Goal: Transaction & Acquisition: Purchase product/service

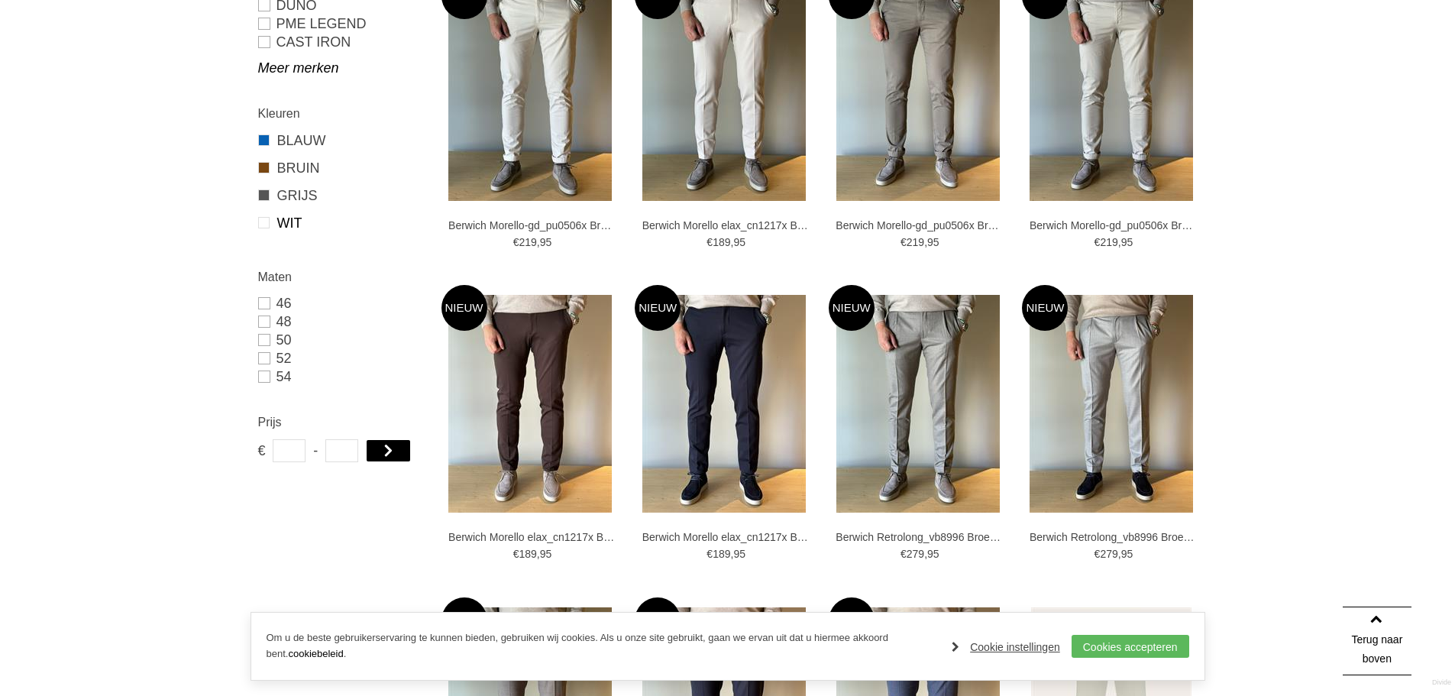
scroll to position [535, 0]
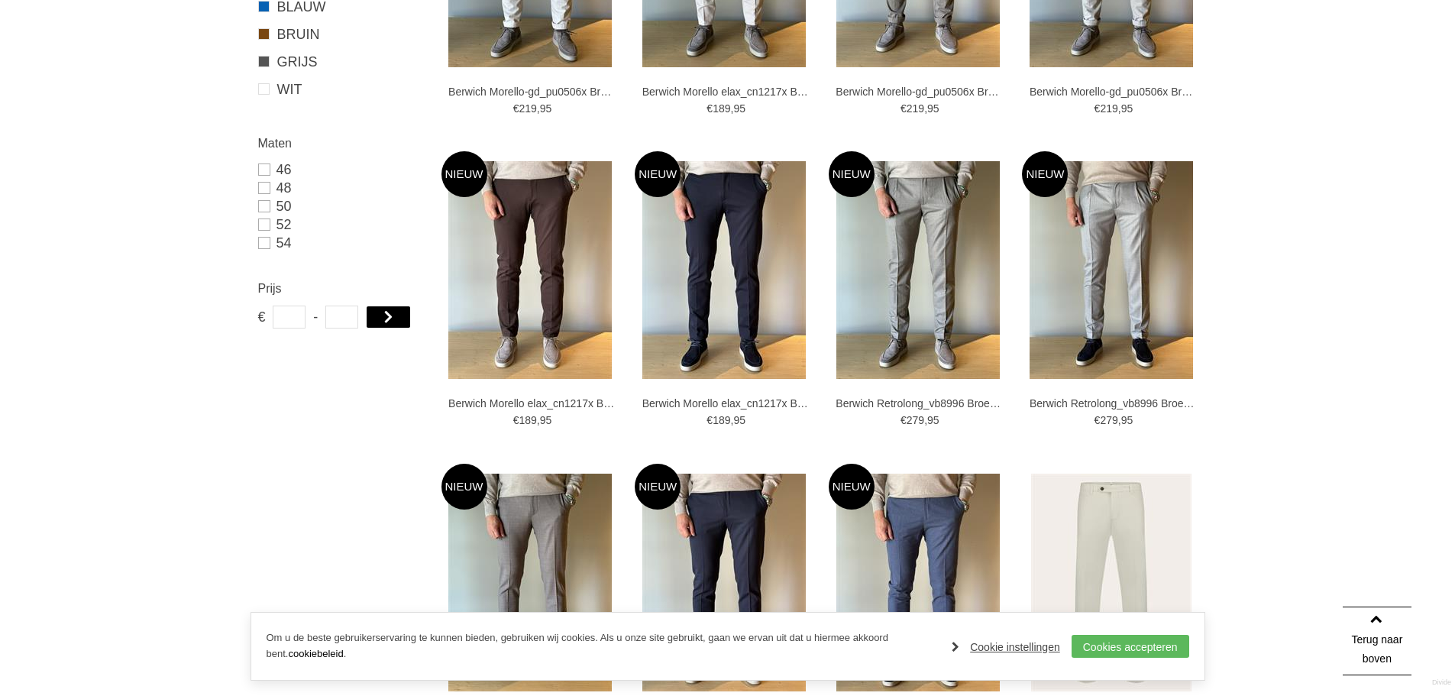
drag, startPoint x: 1151, startPoint y: 256, endPoint x: 1217, endPoint y: 196, distance: 89.8
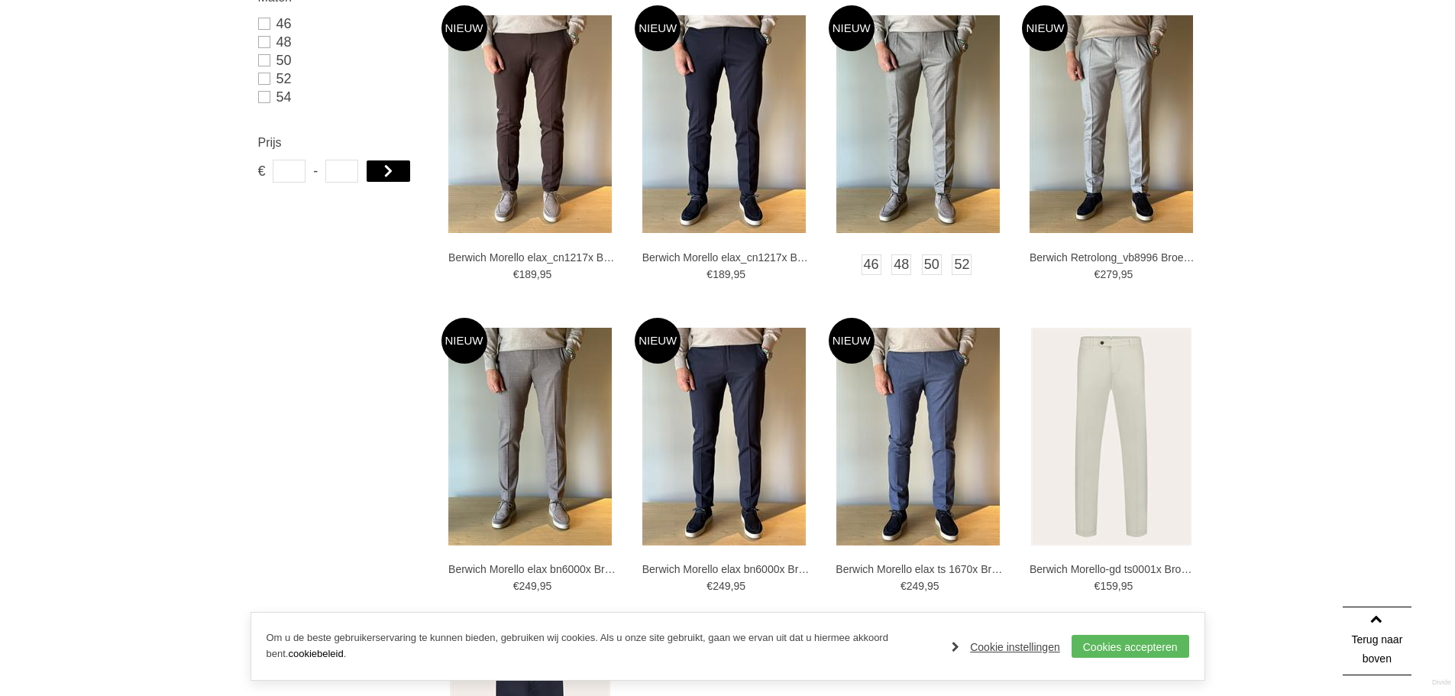
scroll to position [458, 0]
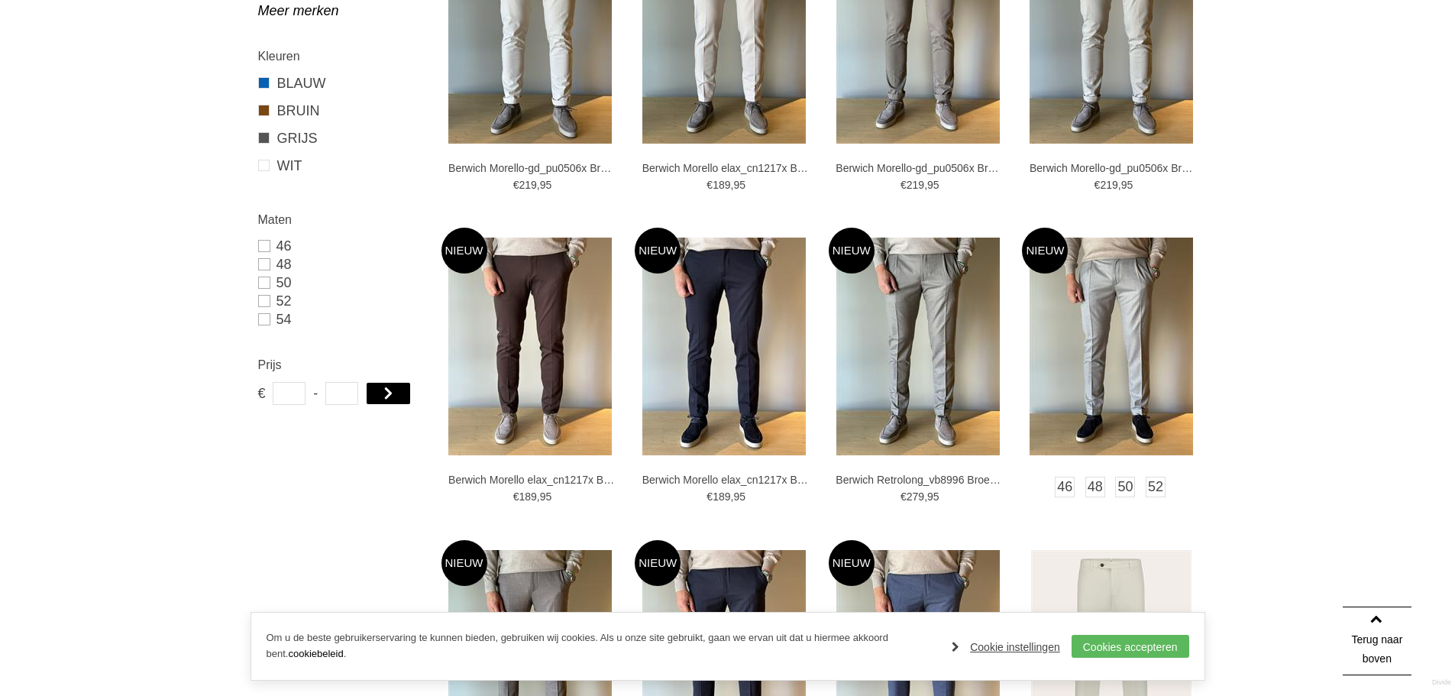
click at [1043, 283] on img at bounding box center [1111, 347] width 163 height 218
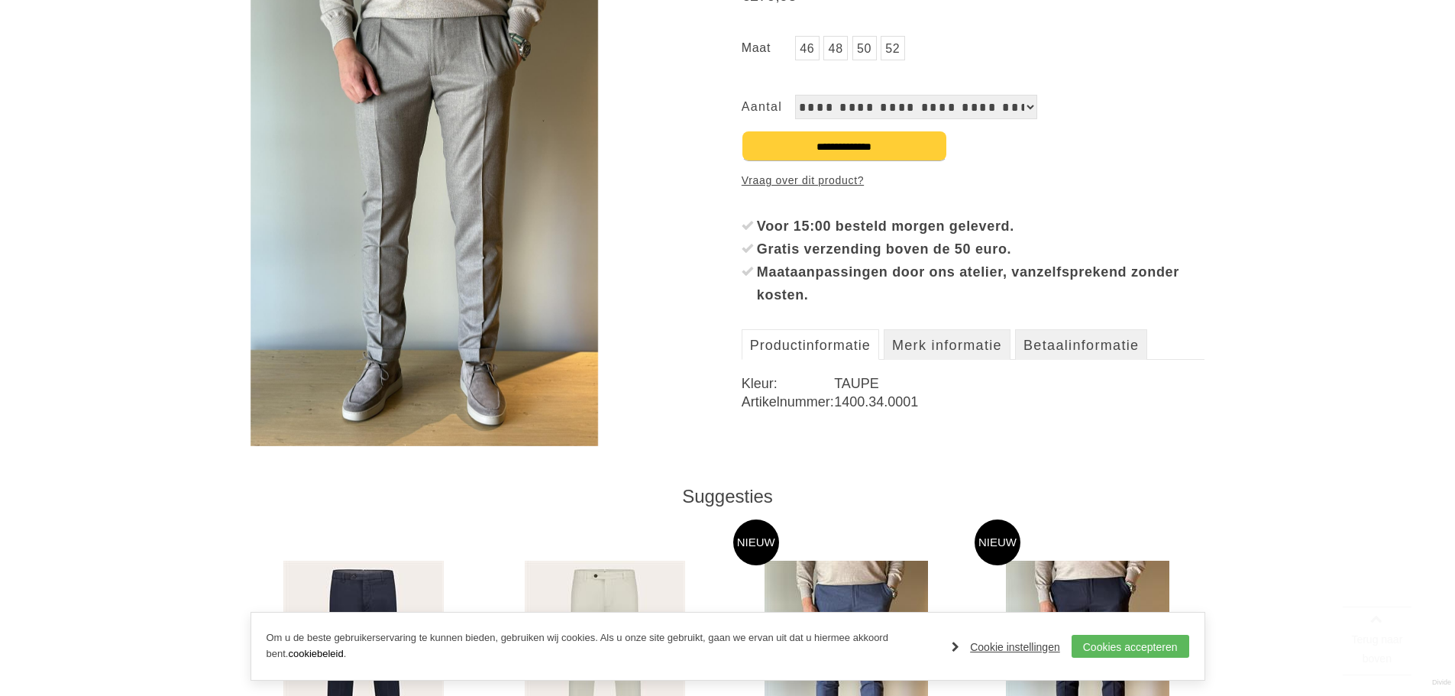
scroll to position [382, 0]
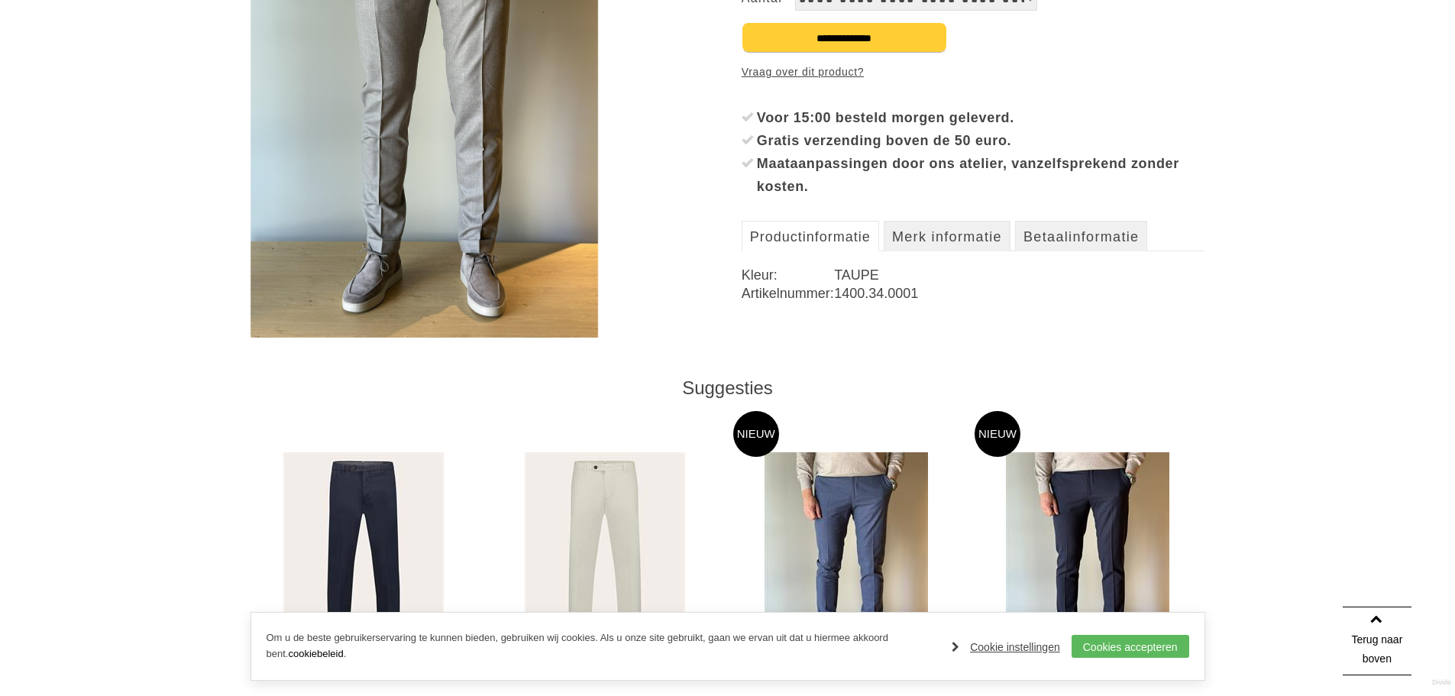
click at [427, 136] on img at bounding box center [425, 106] width 348 height 464
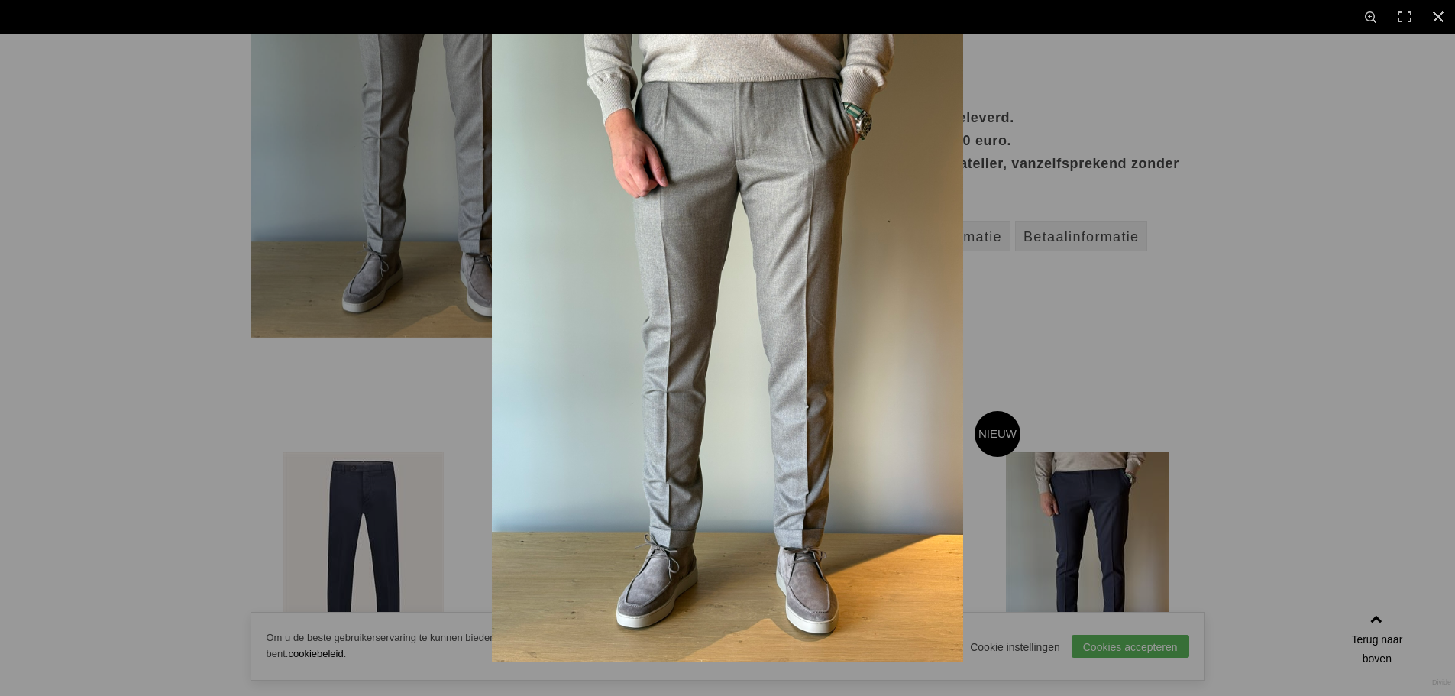
click at [678, 141] on img at bounding box center [727, 348] width 471 height 629
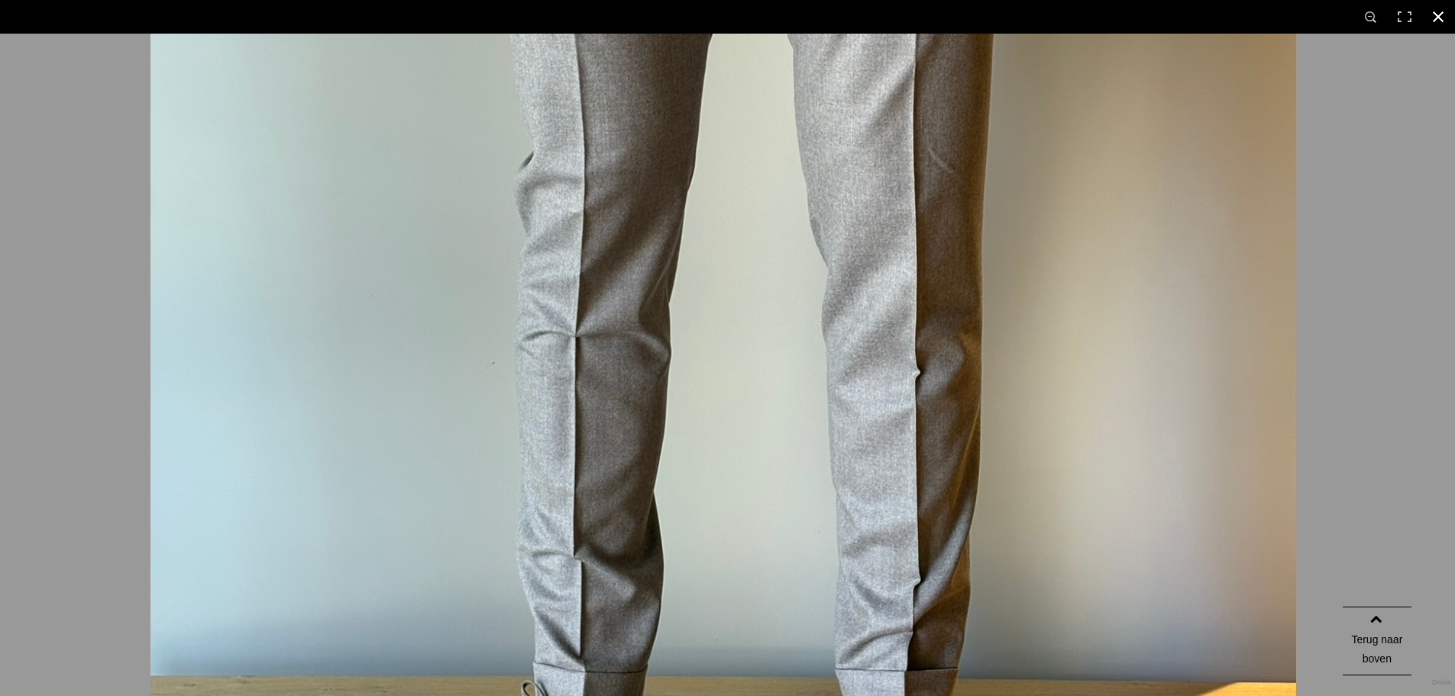
drag, startPoint x: 755, startPoint y: 374, endPoint x: 748, endPoint y: 101, distance: 273.6
click at [743, 0] on html "Gastvrije ontvangst met een hapje en een drankje Vakkundige modespecialisten Ze…" at bounding box center [727, 419] width 1455 height 1602
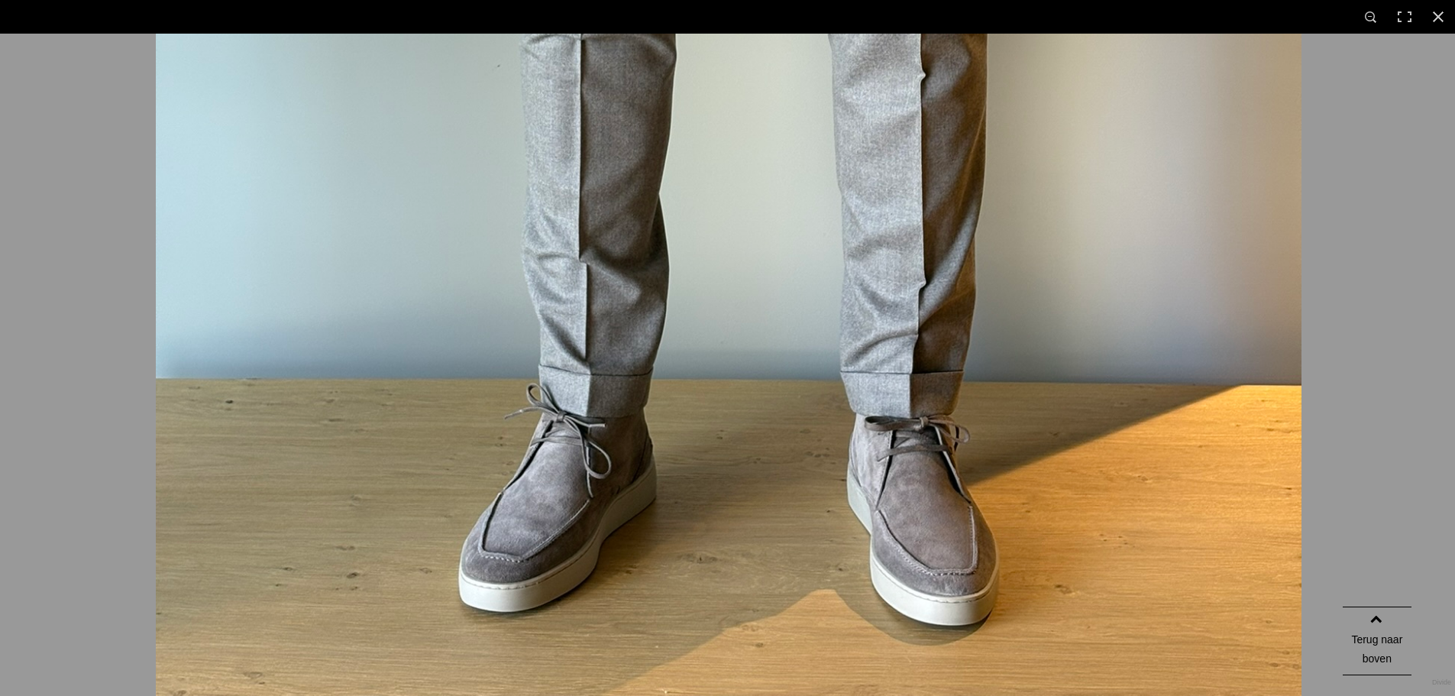
drag, startPoint x: 757, startPoint y: 280, endPoint x: 545, endPoint y: 708, distance: 477.6
click at [545, 695] on html "Gastvrije ontvangst met een hapje en een drankje Vakkundige modespecialisten Ze…" at bounding box center [727, 419] width 1455 height 1602
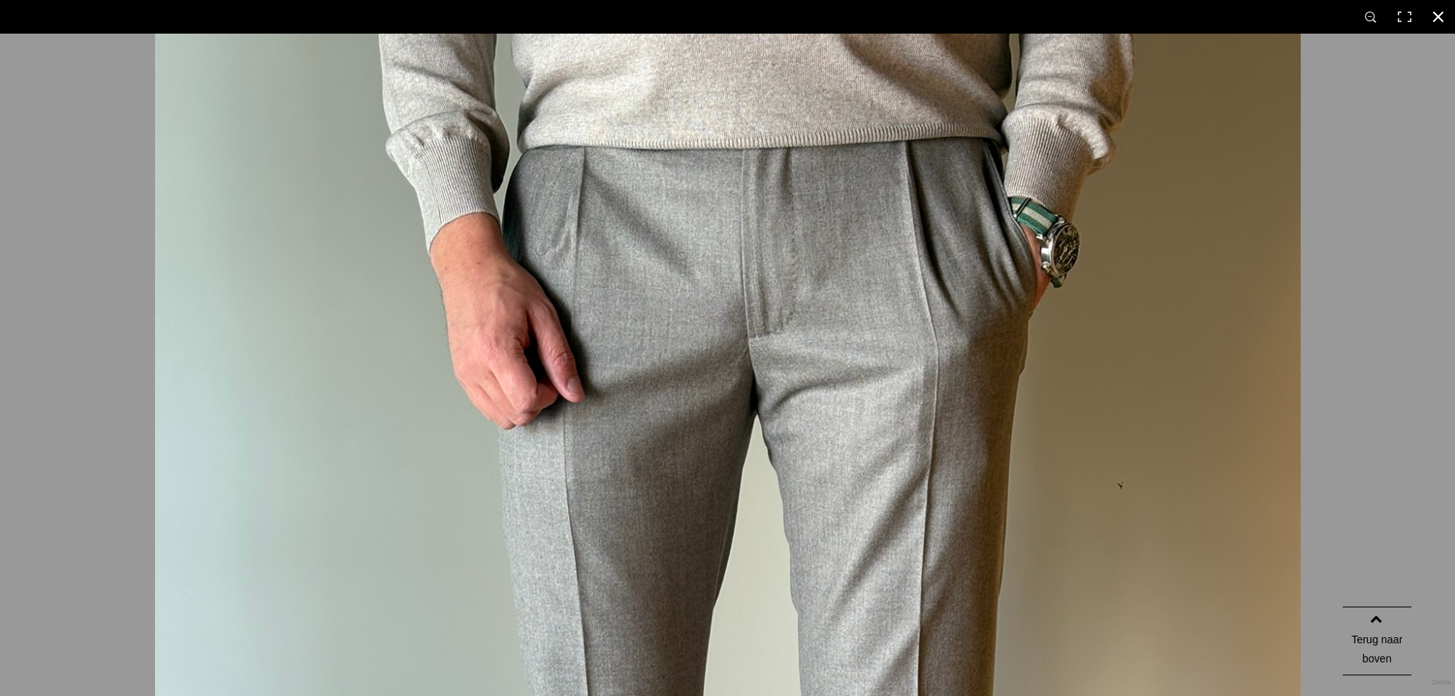
click at [1378, 262] on div at bounding box center [882, 378] width 1455 height 696
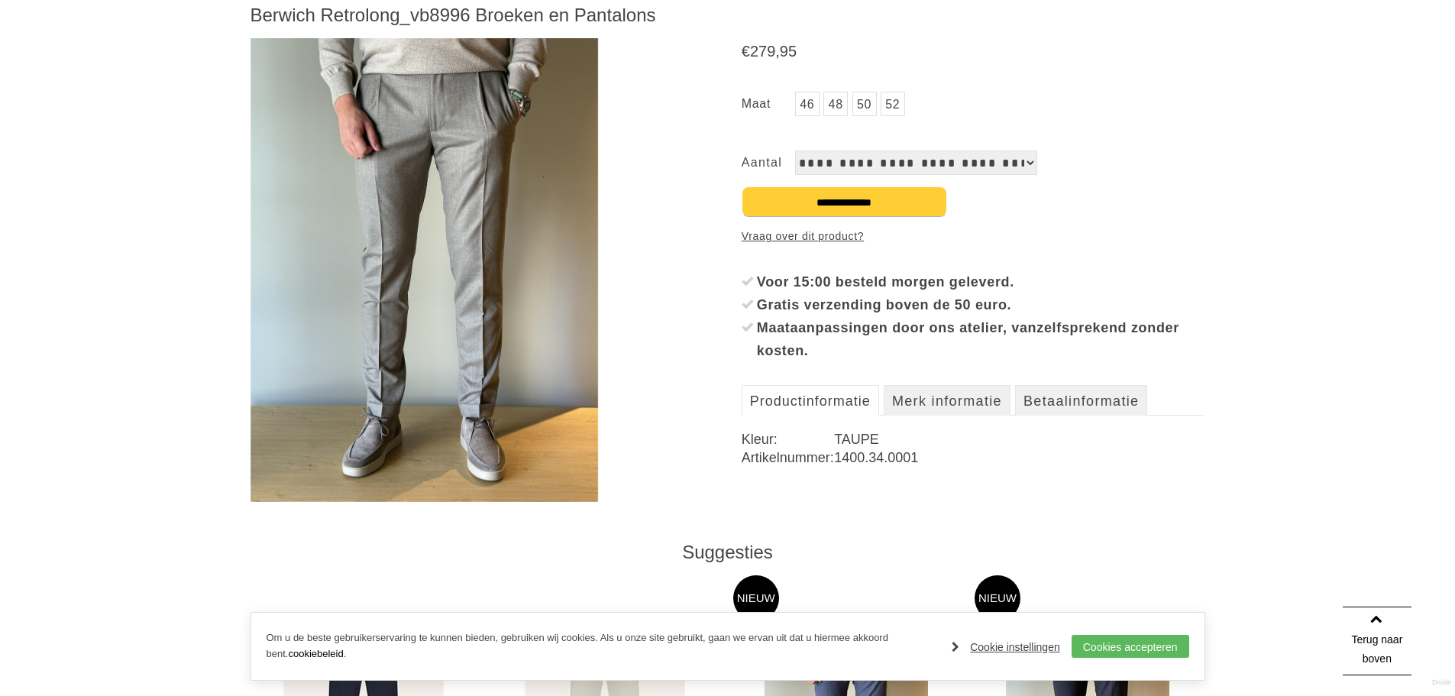
scroll to position [153, 0]
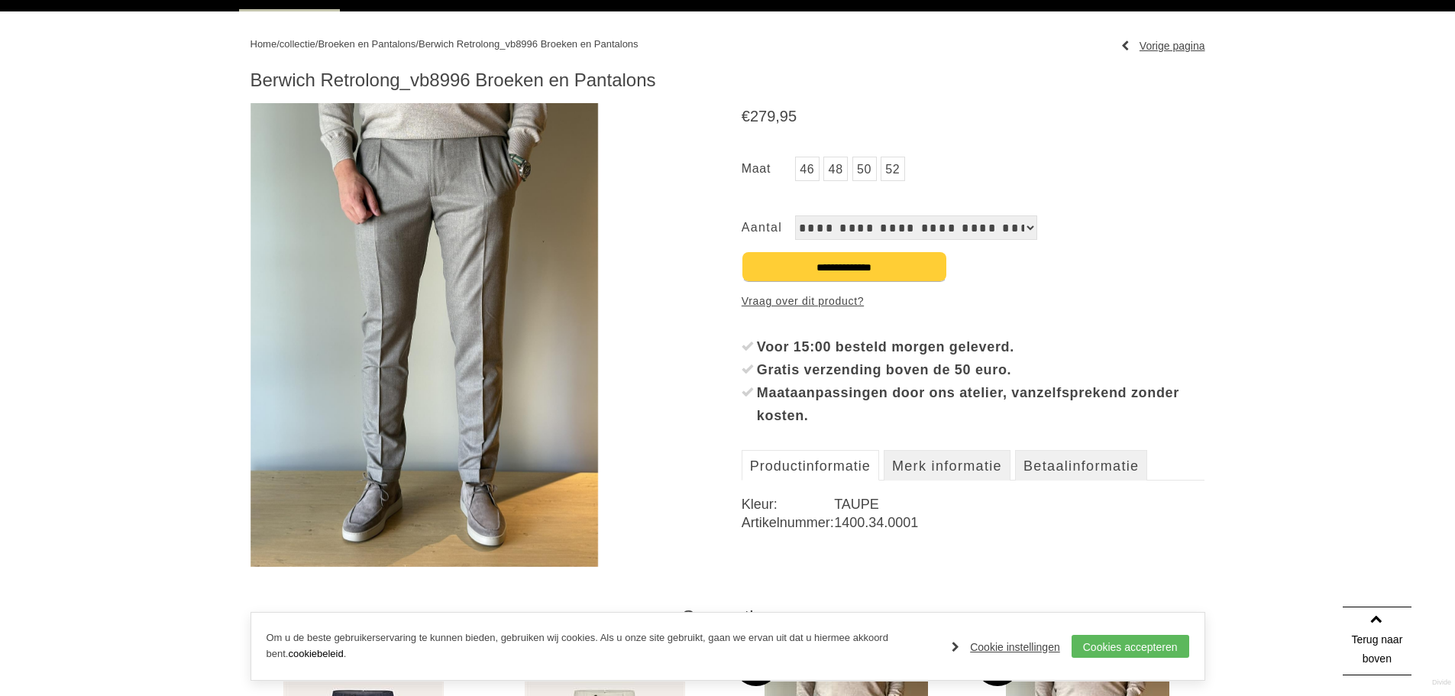
click at [1028, 223] on select "**********" at bounding box center [916, 227] width 242 height 24
click at [990, 231] on select "**********" at bounding box center [916, 227] width 242 height 24
click at [873, 226] on select "**********" at bounding box center [916, 227] width 242 height 24
click at [419, 283] on img at bounding box center [425, 335] width 348 height 464
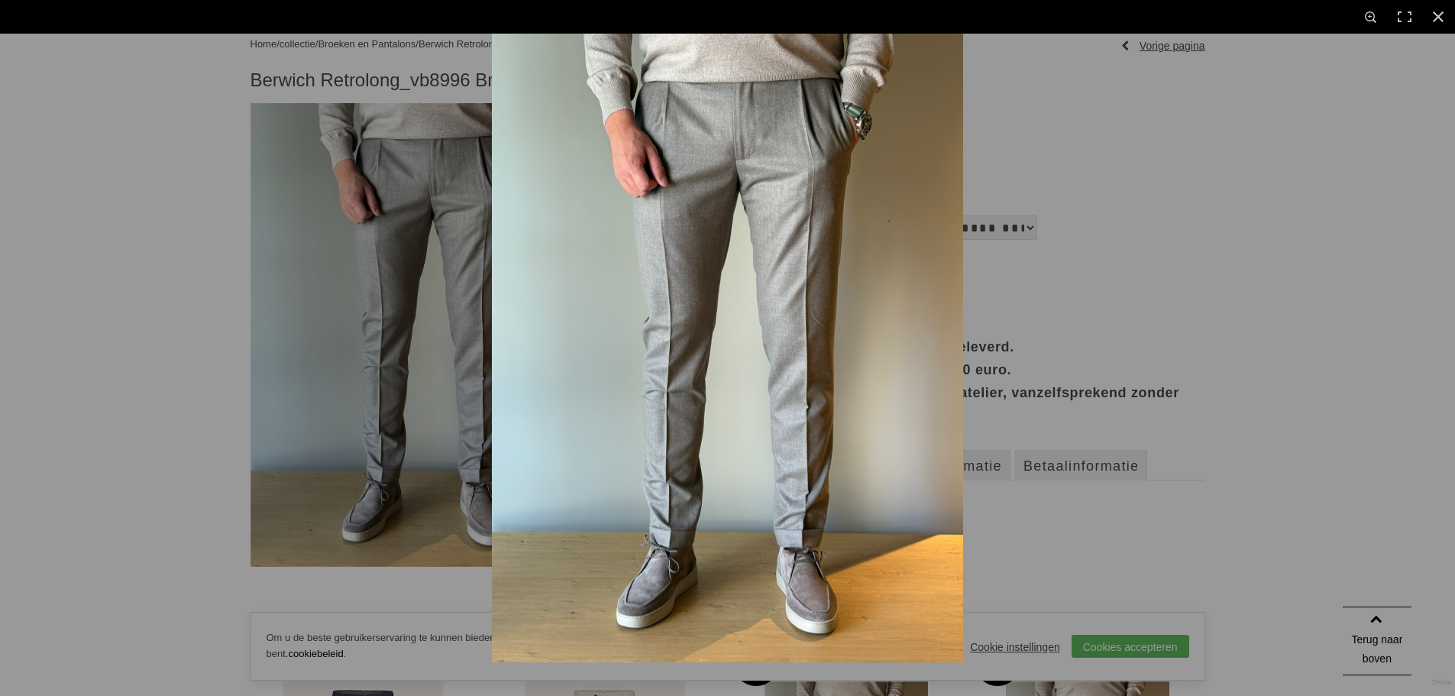
click at [614, 492] on img at bounding box center [727, 348] width 471 height 629
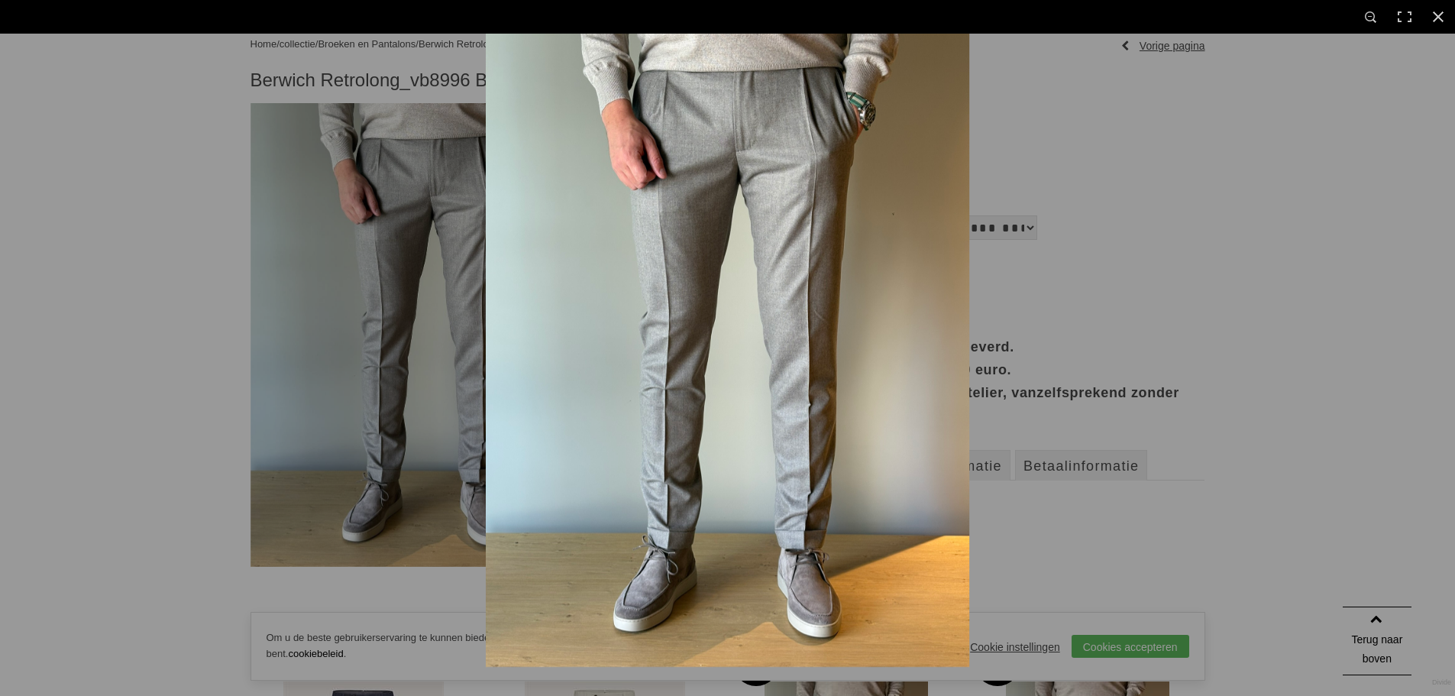
click at [614, 492] on img at bounding box center [728, 344] width 484 height 646
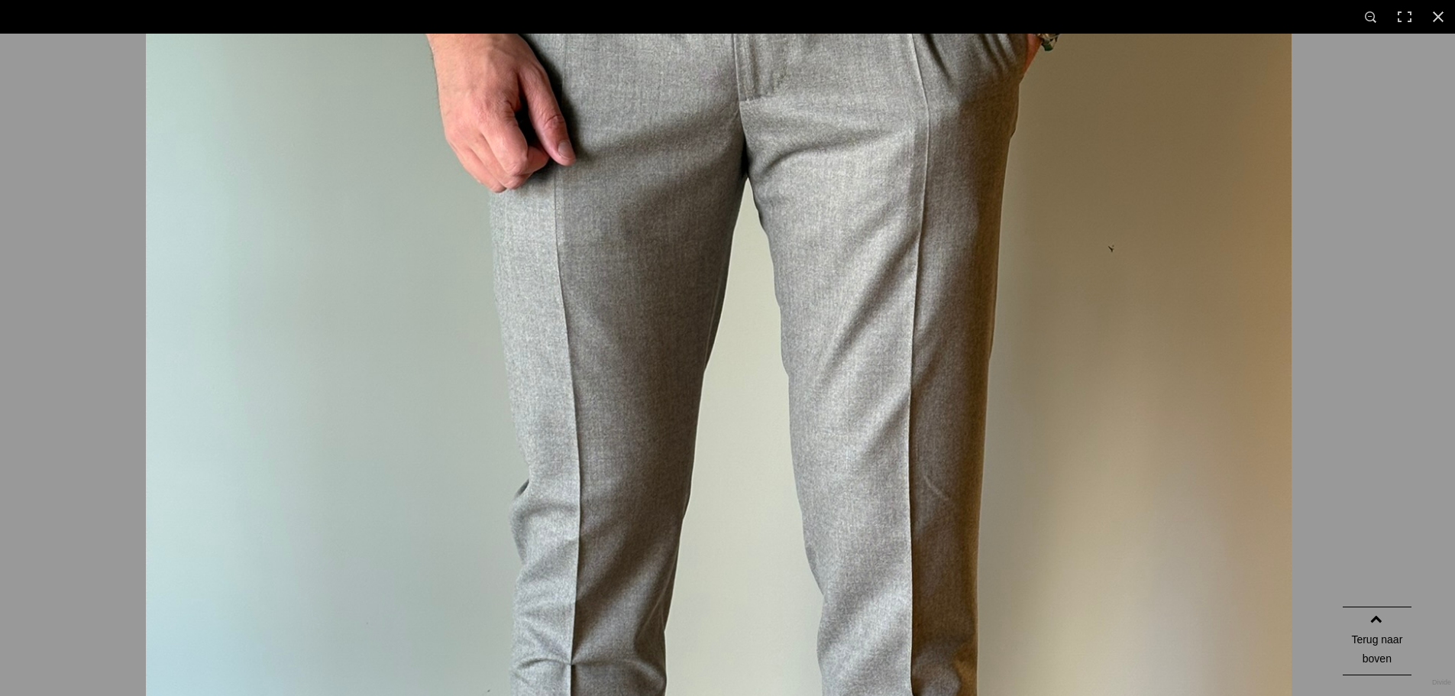
drag, startPoint x: 623, startPoint y: 76, endPoint x: 609, endPoint y: 717, distance: 641.1
click at [609, 695] on html "Gastvrije ontvangst met een hapje en een drankje Vakkundige modespecialisten Ze…" at bounding box center [727, 648] width 1455 height 1602
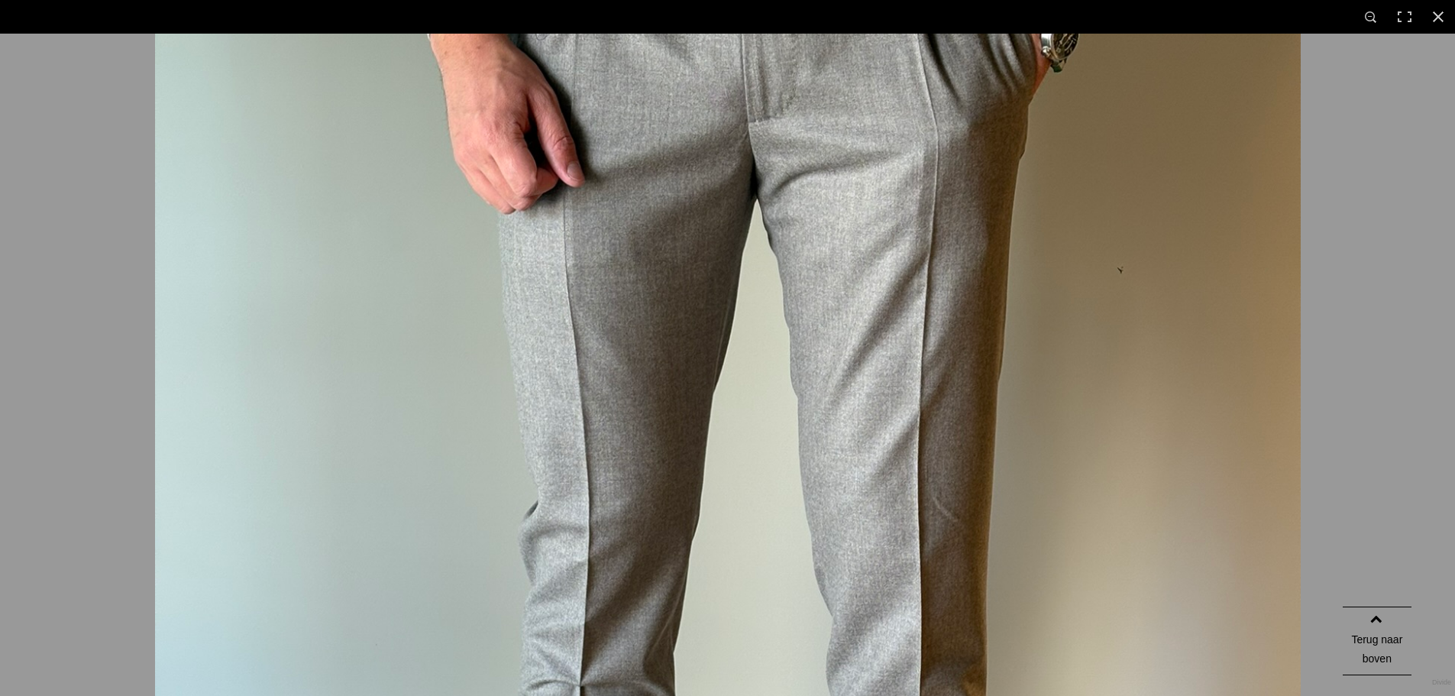
drag, startPoint x: 830, startPoint y: 261, endPoint x: 788, endPoint y: 604, distance: 345.6
click at [788, 605] on img at bounding box center [728, 578] width 1146 height 1528
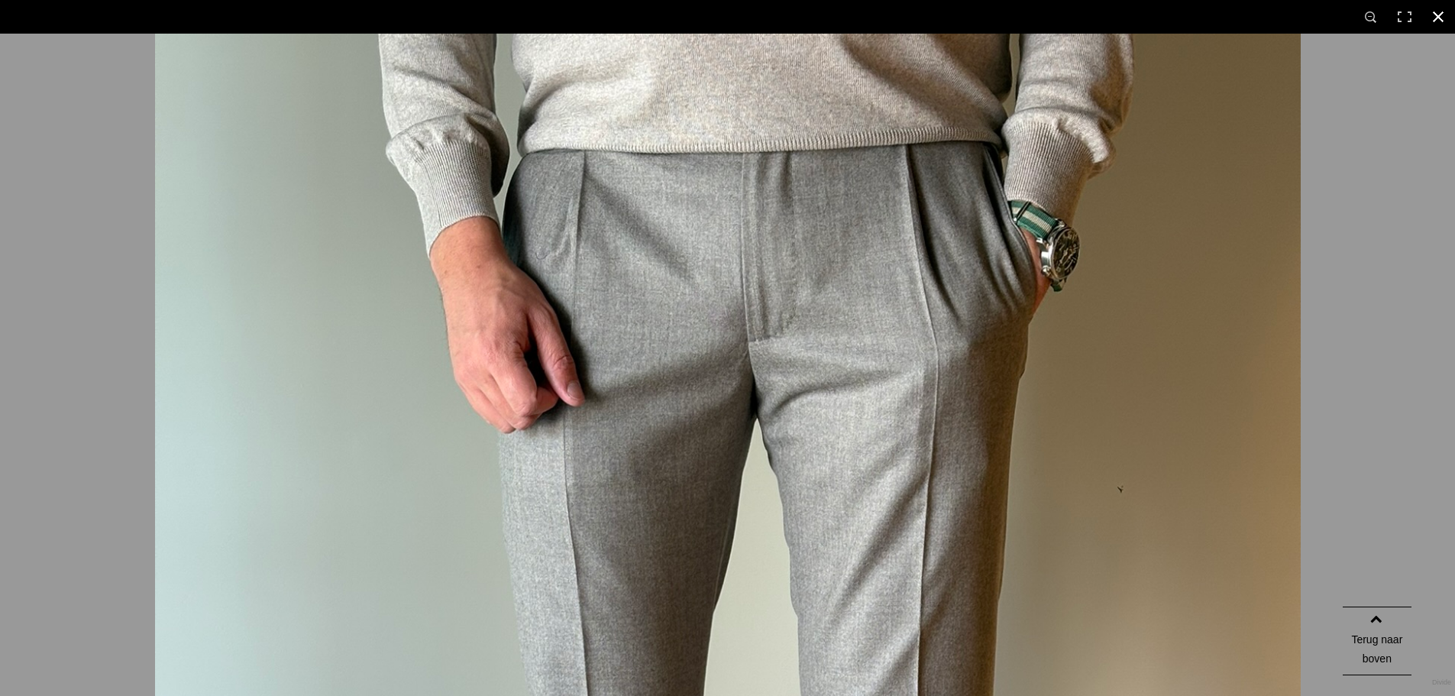
click at [1439, 14] on link at bounding box center [1439, 17] width 34 height 34
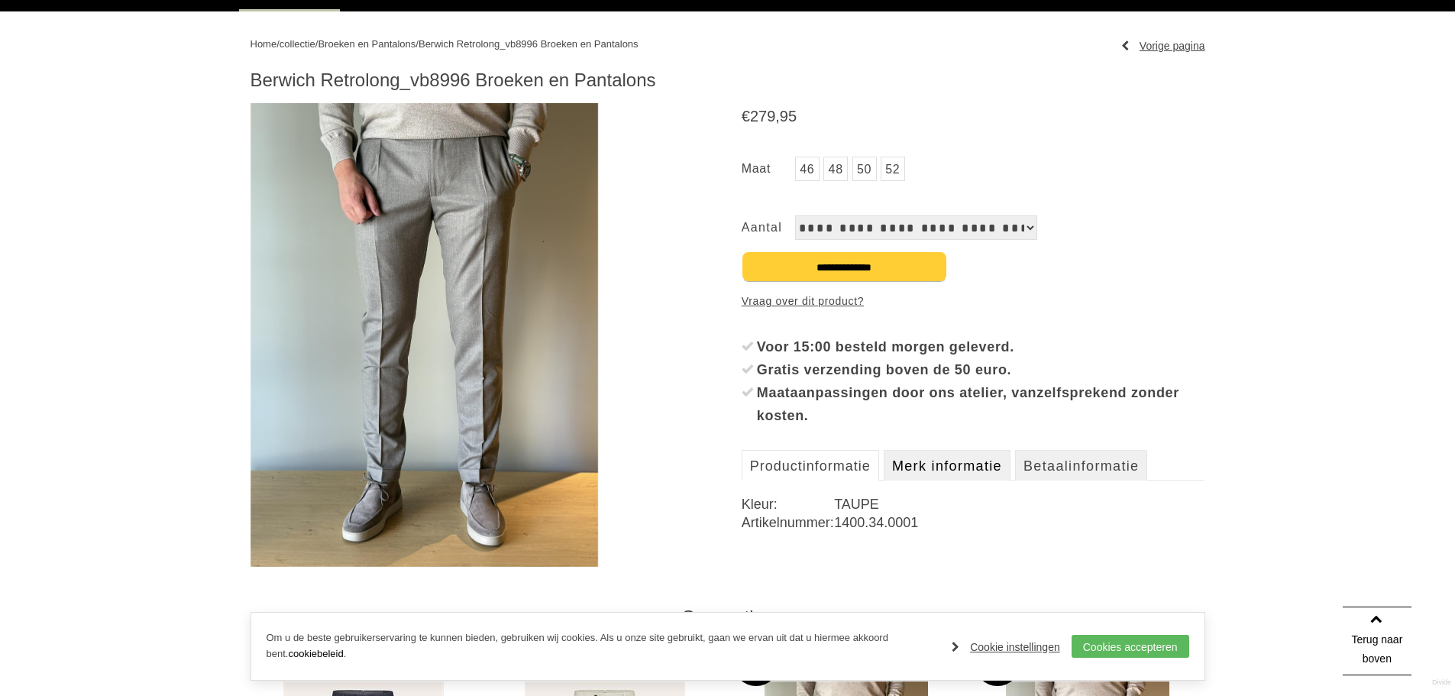
click at [986, 469] on link "Merk informatie" at bounding box center [947, 465] width 127 height 31
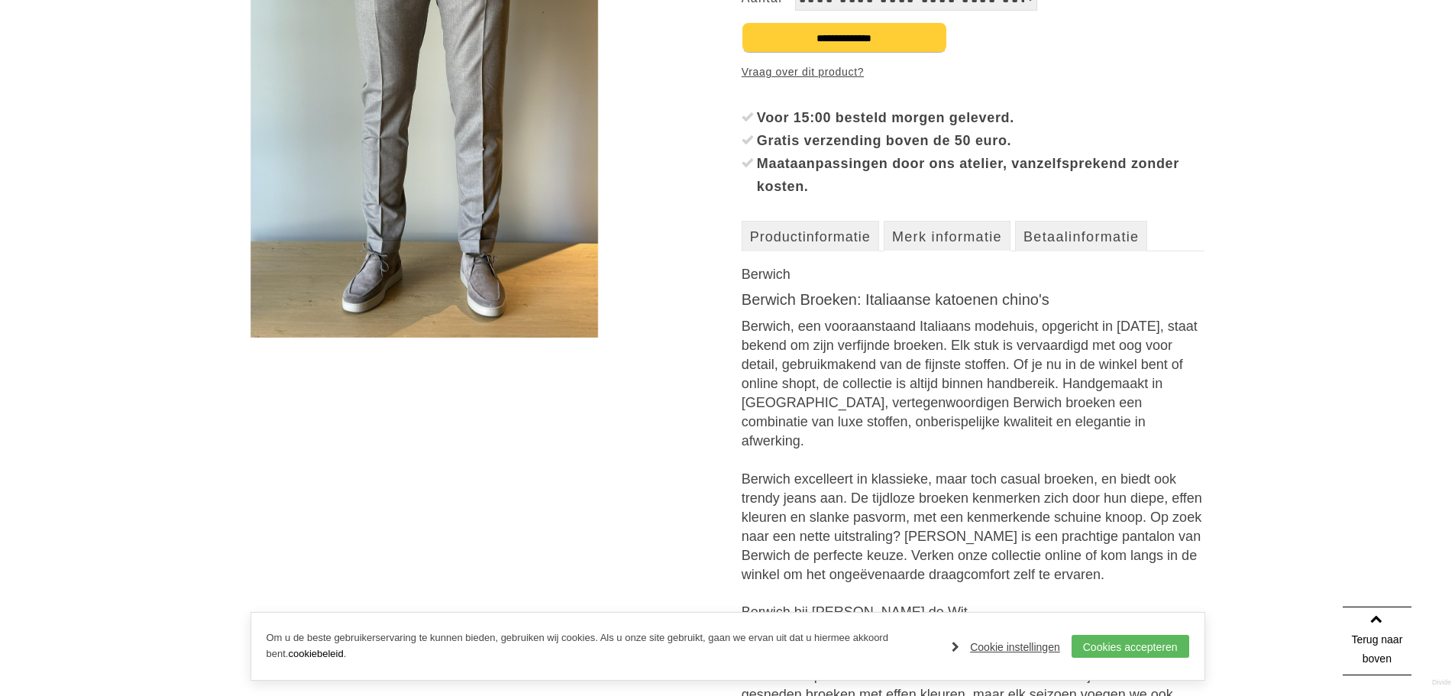
scroll to position [76, 0]
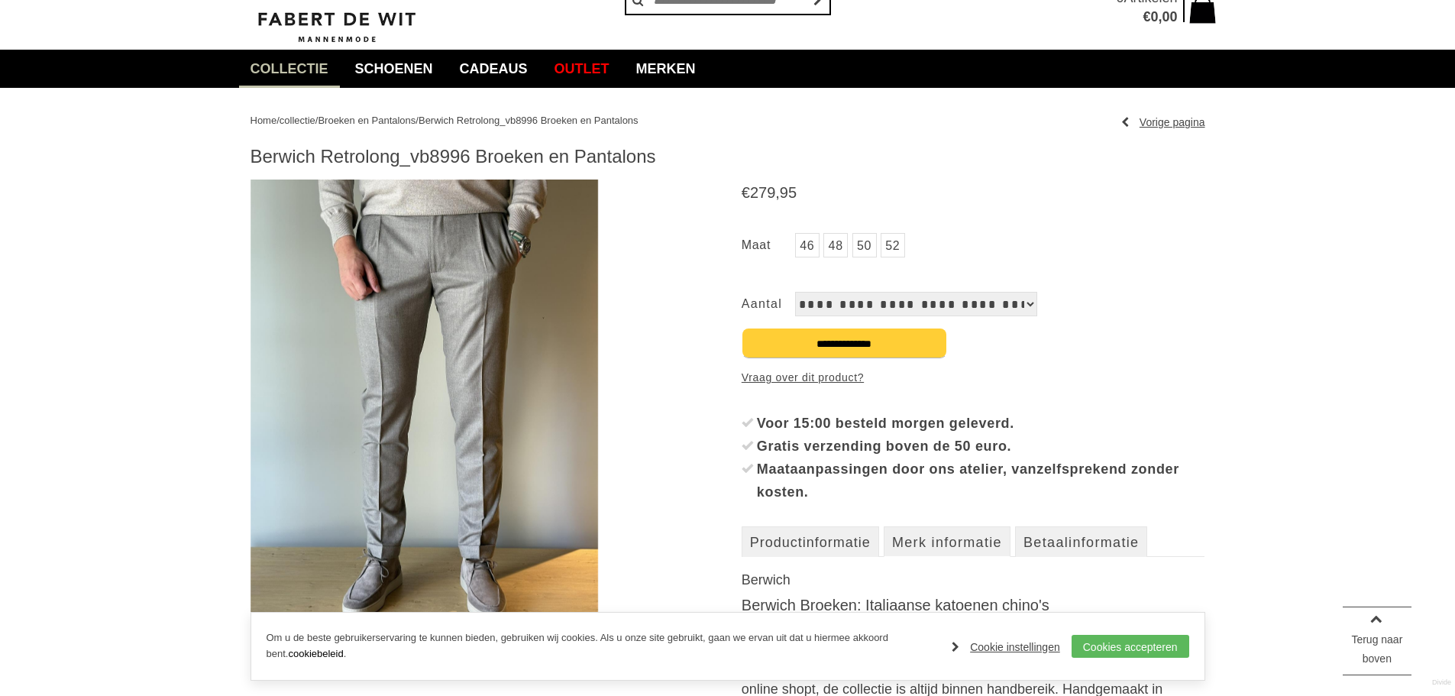
click at [411, 247] on img at bounding box center [425, 412] width 348 height 464
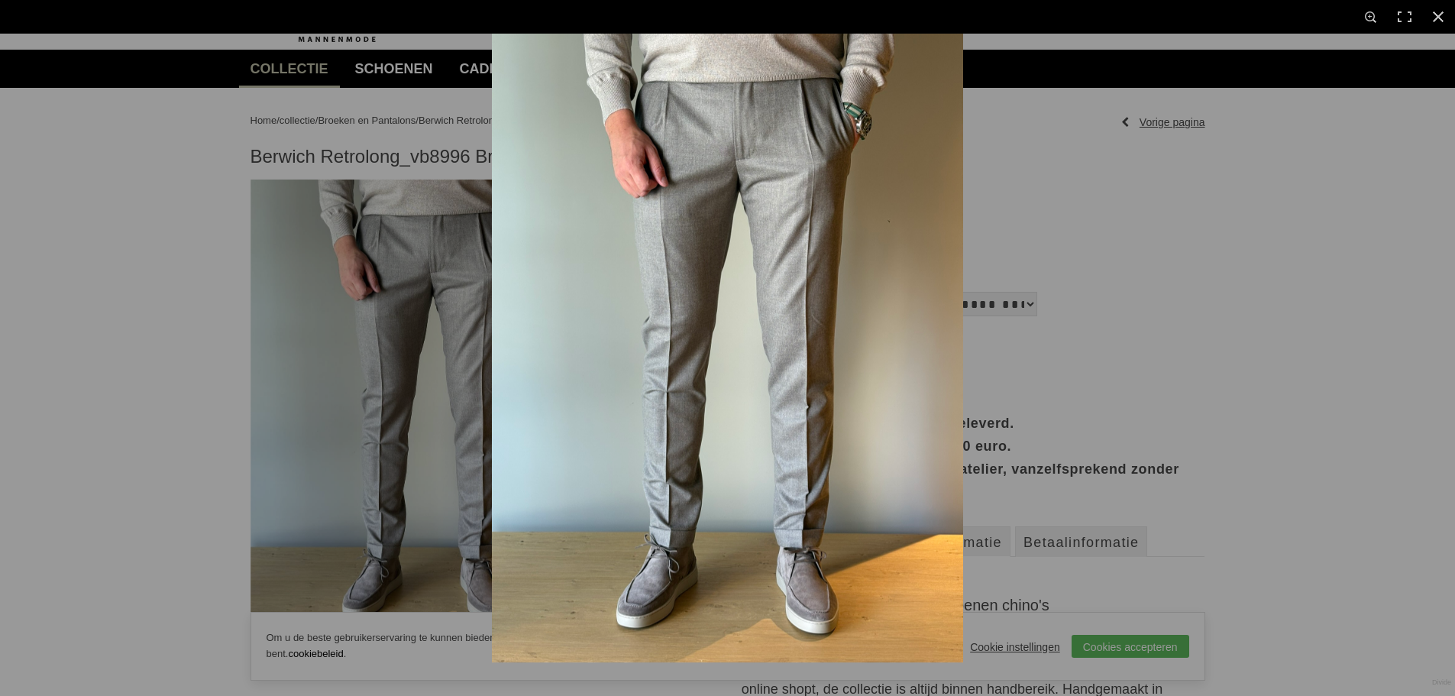
click at [843, 209] on img at bounding box center [727, 348] width 471 height 629
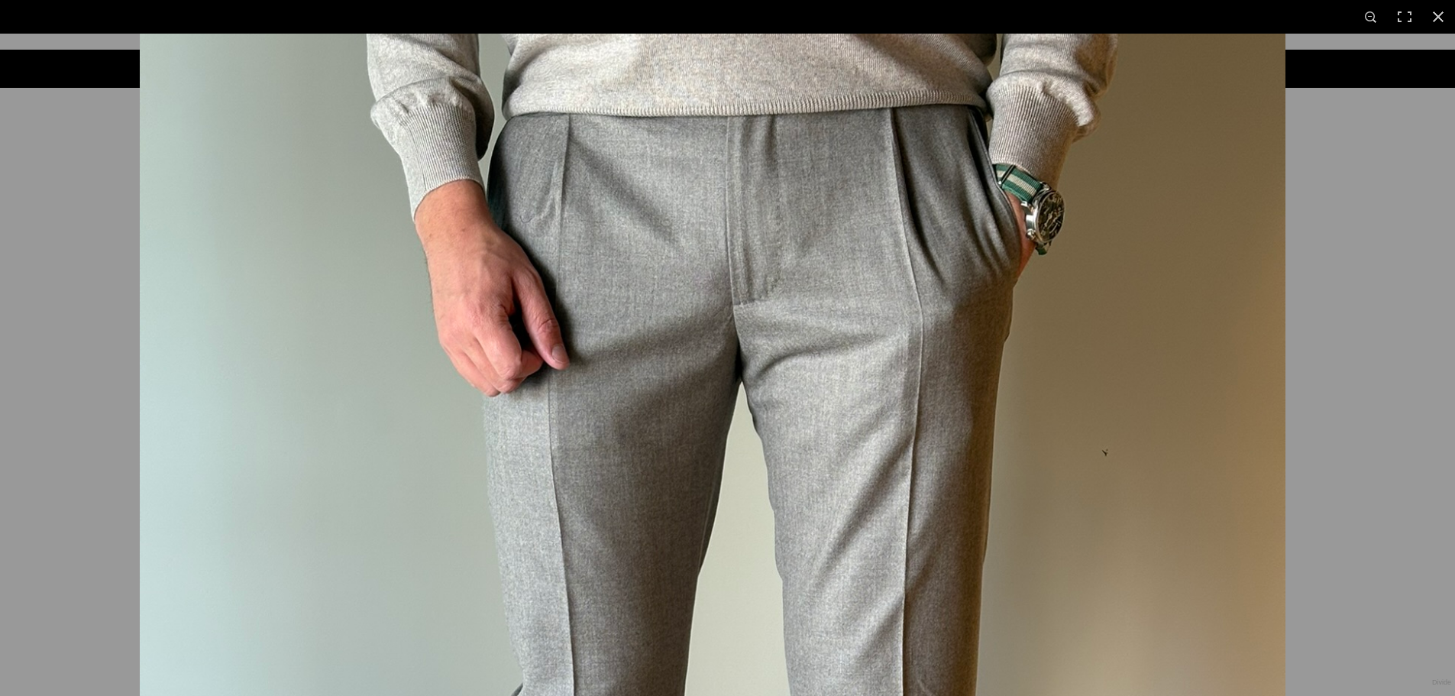
drag, startPoint x: 725, startPoint y: 257, endPoint x: 717, endPoint y: 476, distance: 218.7
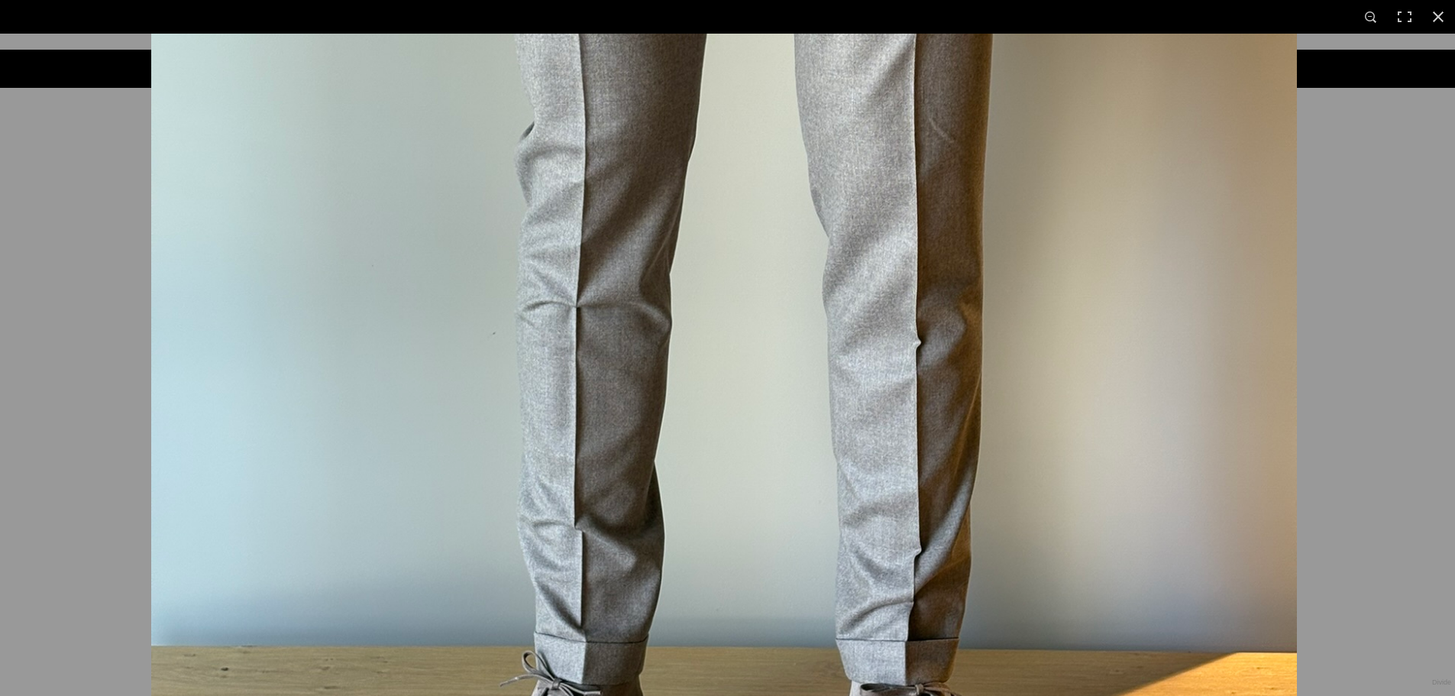
drag, startPoint x: 741, startPoint y: 555, endPoint x: 730, endPoint y: -32, distance: 587.6
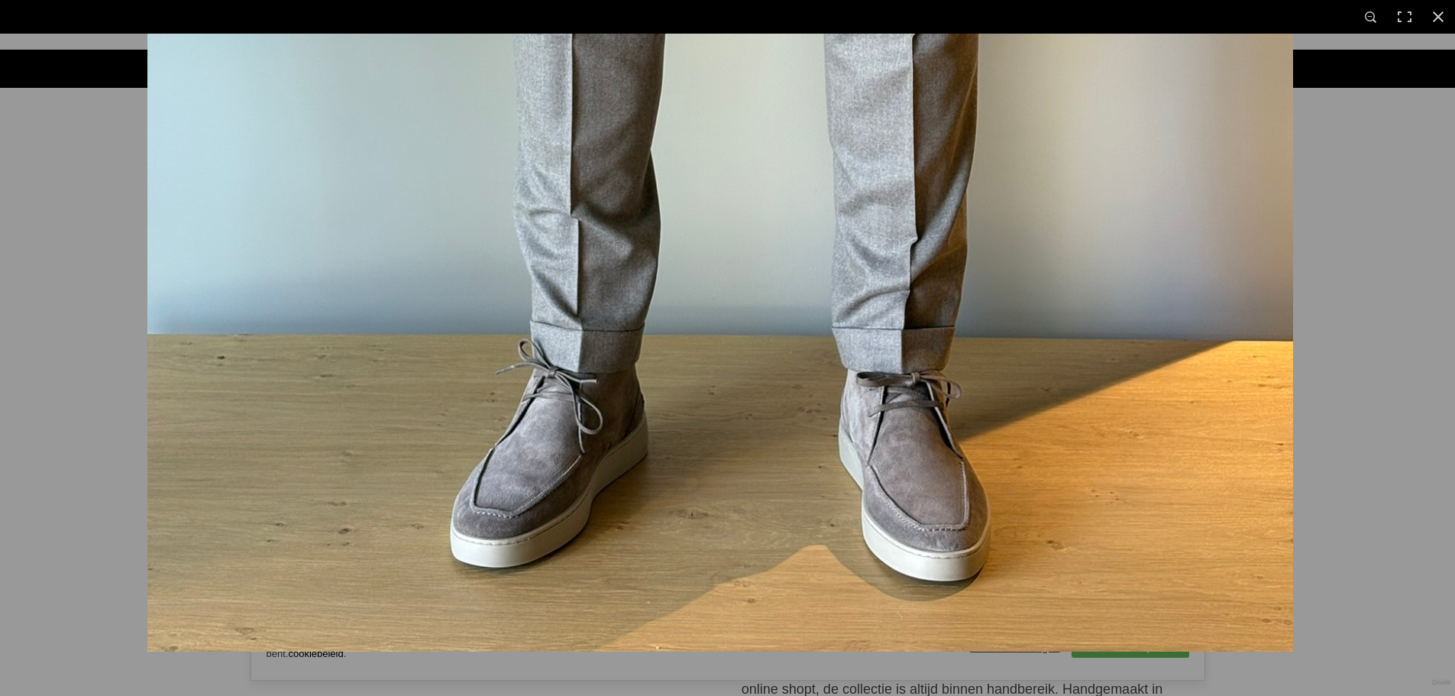
drag, startPoint x: 762, startPoint y: 451, endPoint x: 555, endPoint y: 526, distance: 219.4
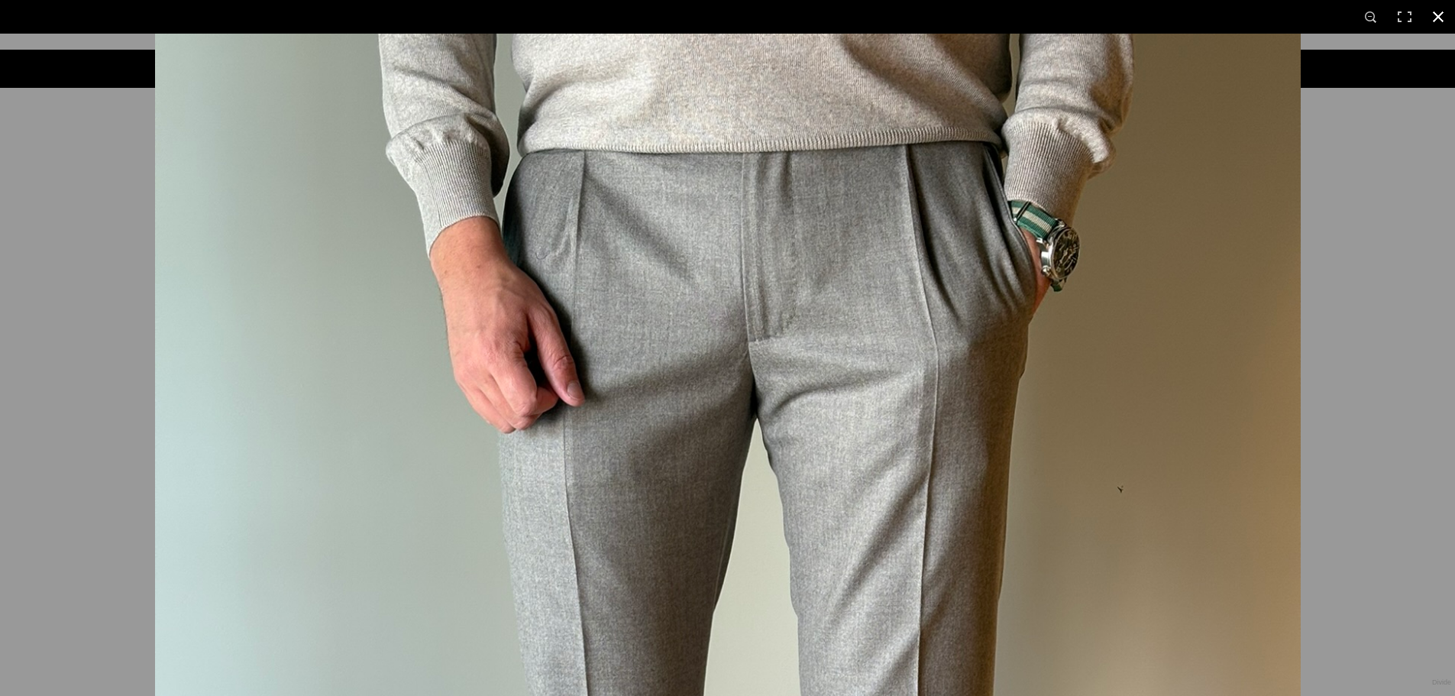
click at [1426, 216] on div at bounding box center [882, 382] width 1455 height 696
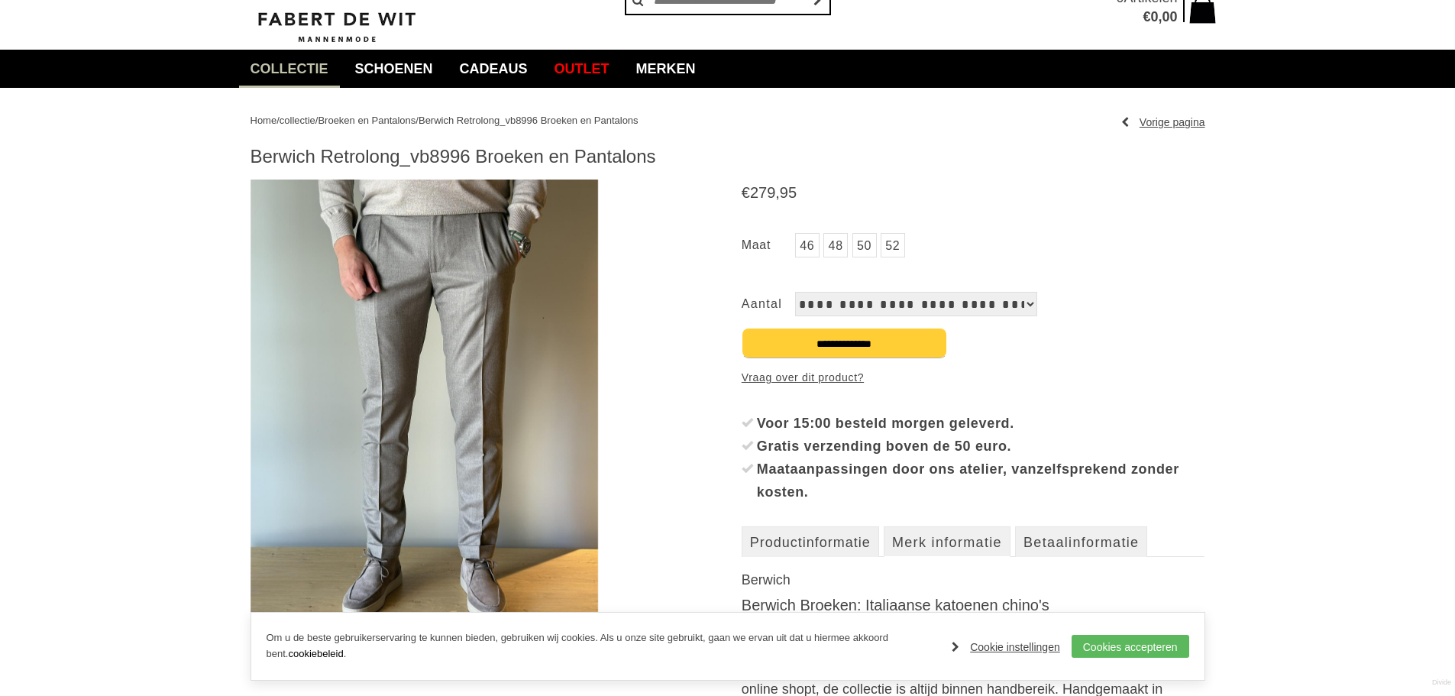
click at [942, 305] on select "**********" at bounding box center [916, 304] width 242 height 24
click at [799, 246] on link "46" at bounding box center [807, 245] width 24 height 24
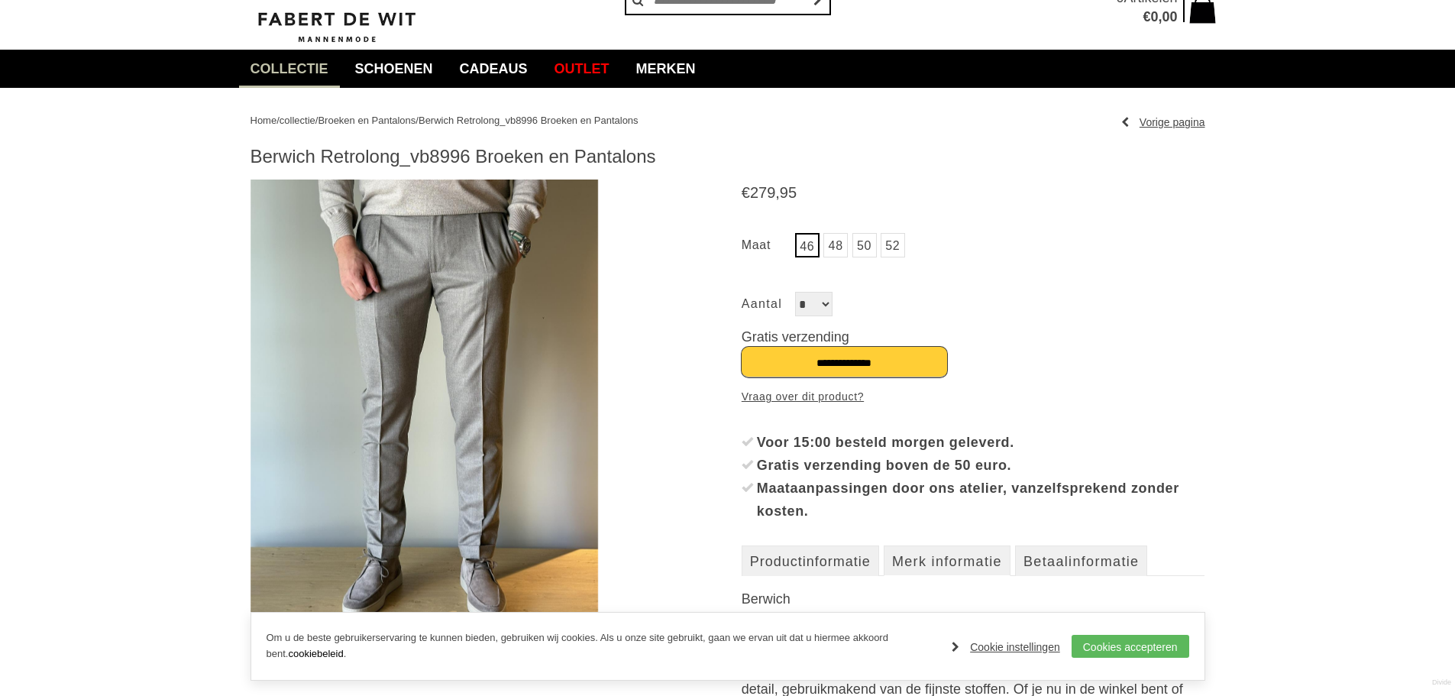
click at [844, 364] on input "**********" at bounding box center [845, 362] width 206 height 31
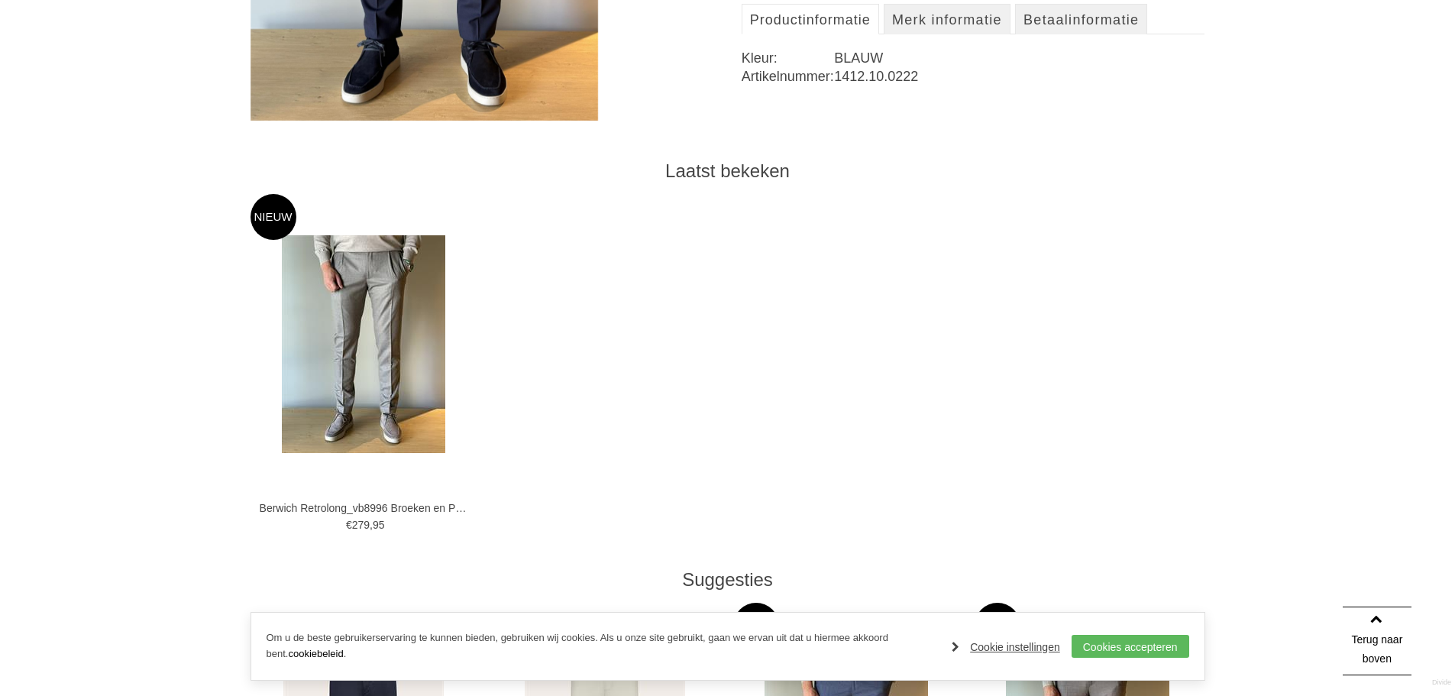
scroll to position [688, 0]
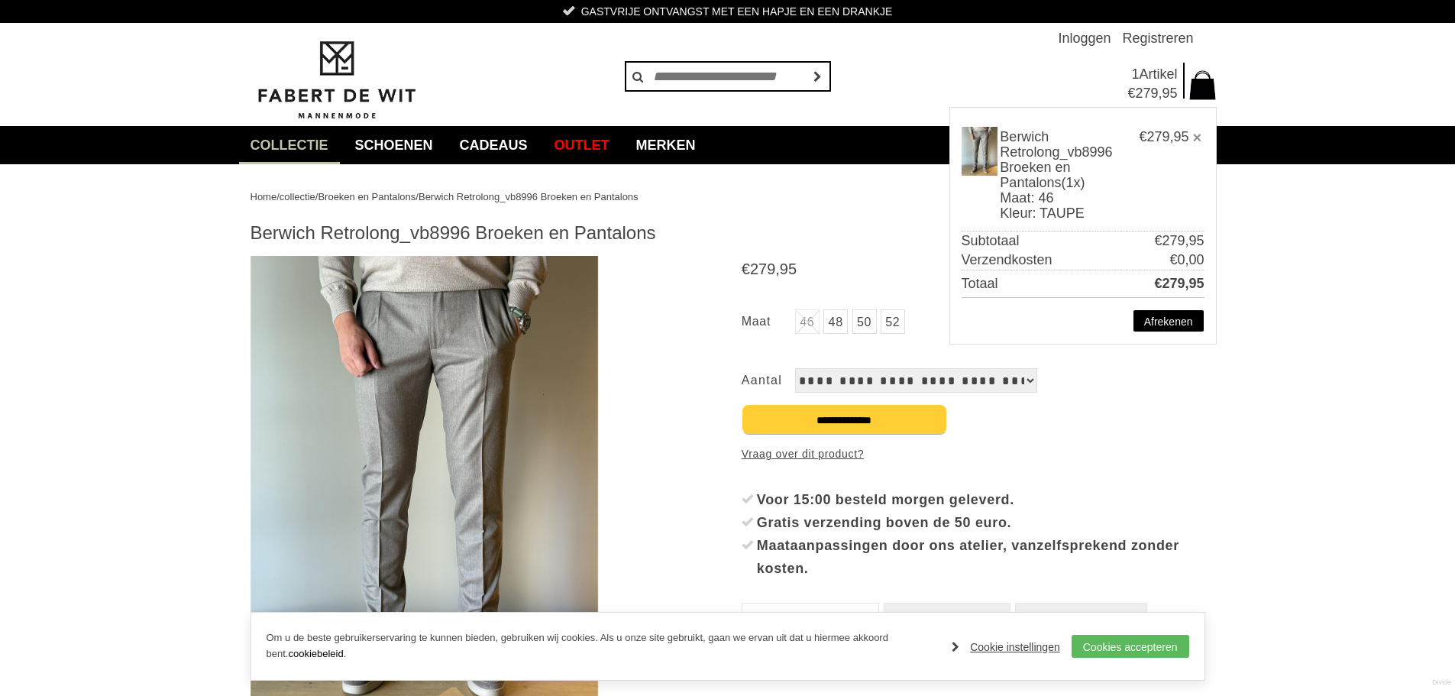
drag, startPoint x: 1370, startPoint y: 193, endPoint x: 1240, endPoint y: 128, distance: 145.6
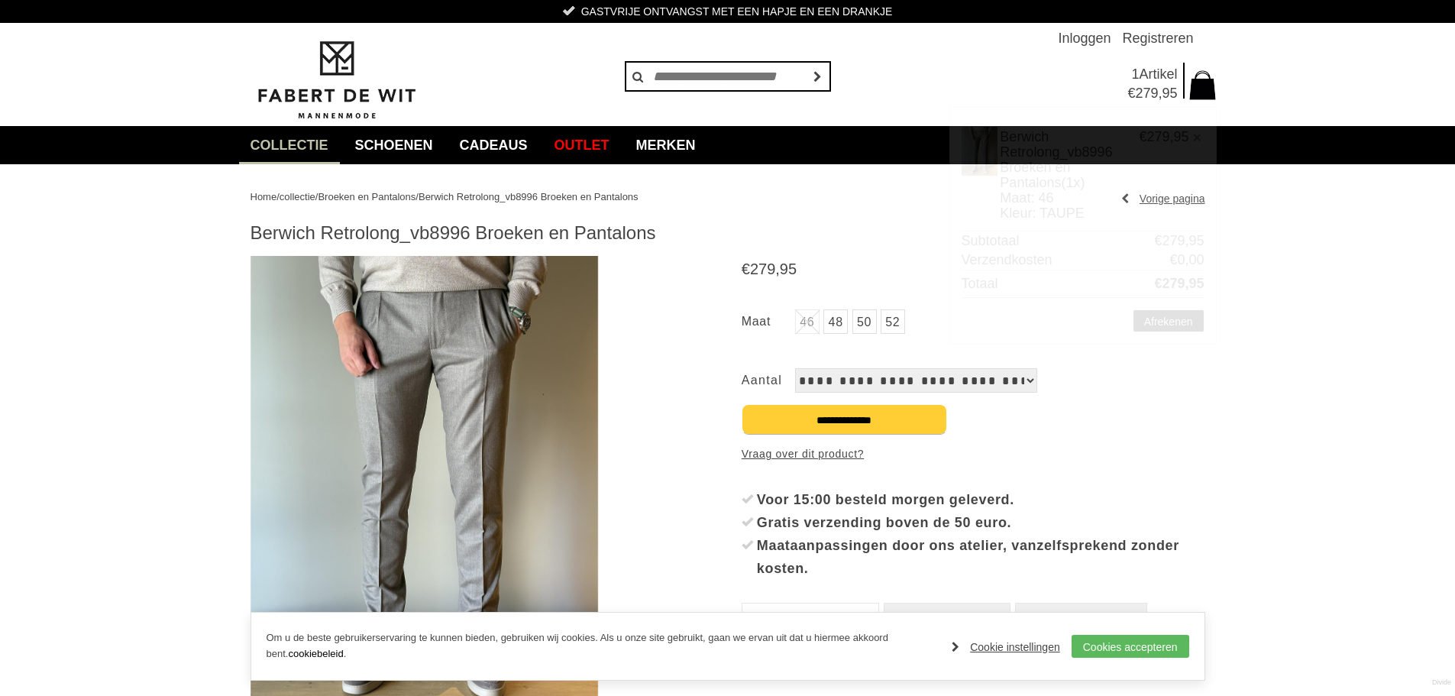
click at [1202, 73] on span at bounding box center [1204, 84] width 28 height 38
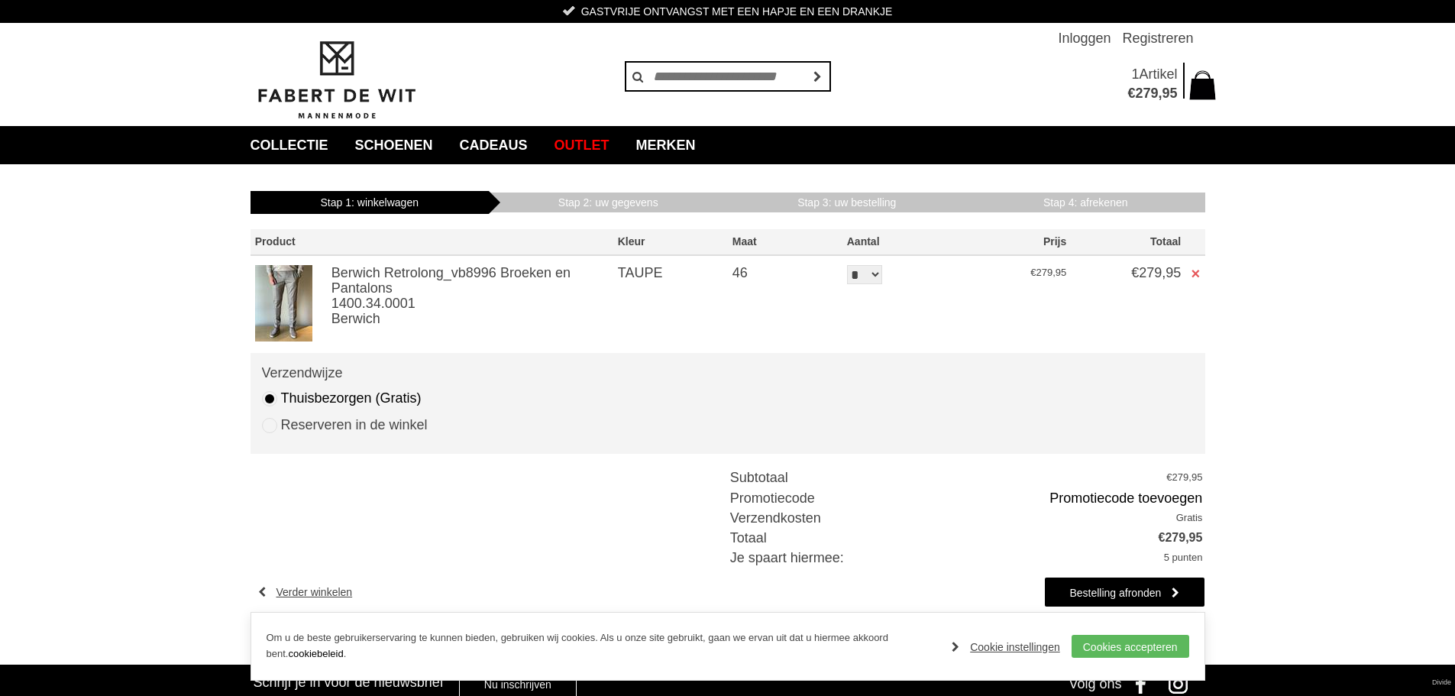
click at [1194, 275] on link "×" at bounding box center [1196, 273] width 9 height 15
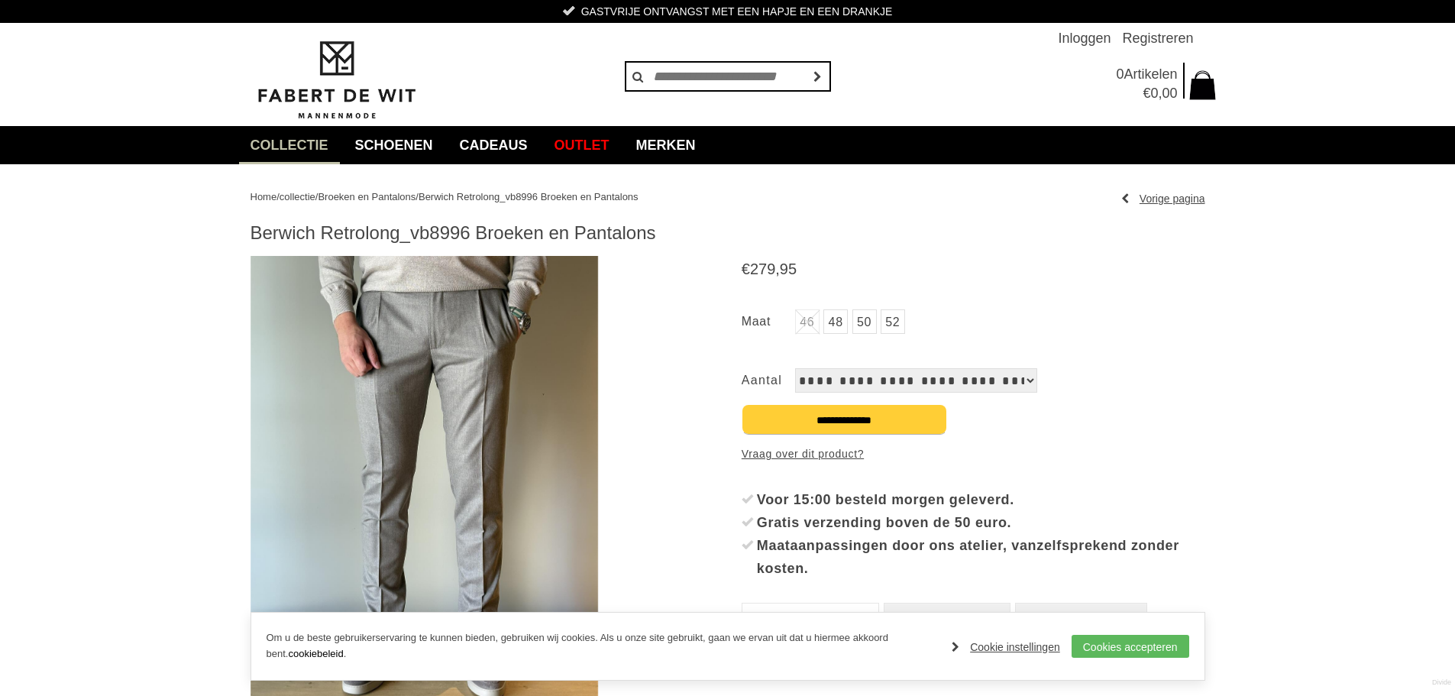
click at [864, 325] on link "50" at bounding box center [865, 321] width 24 height 24
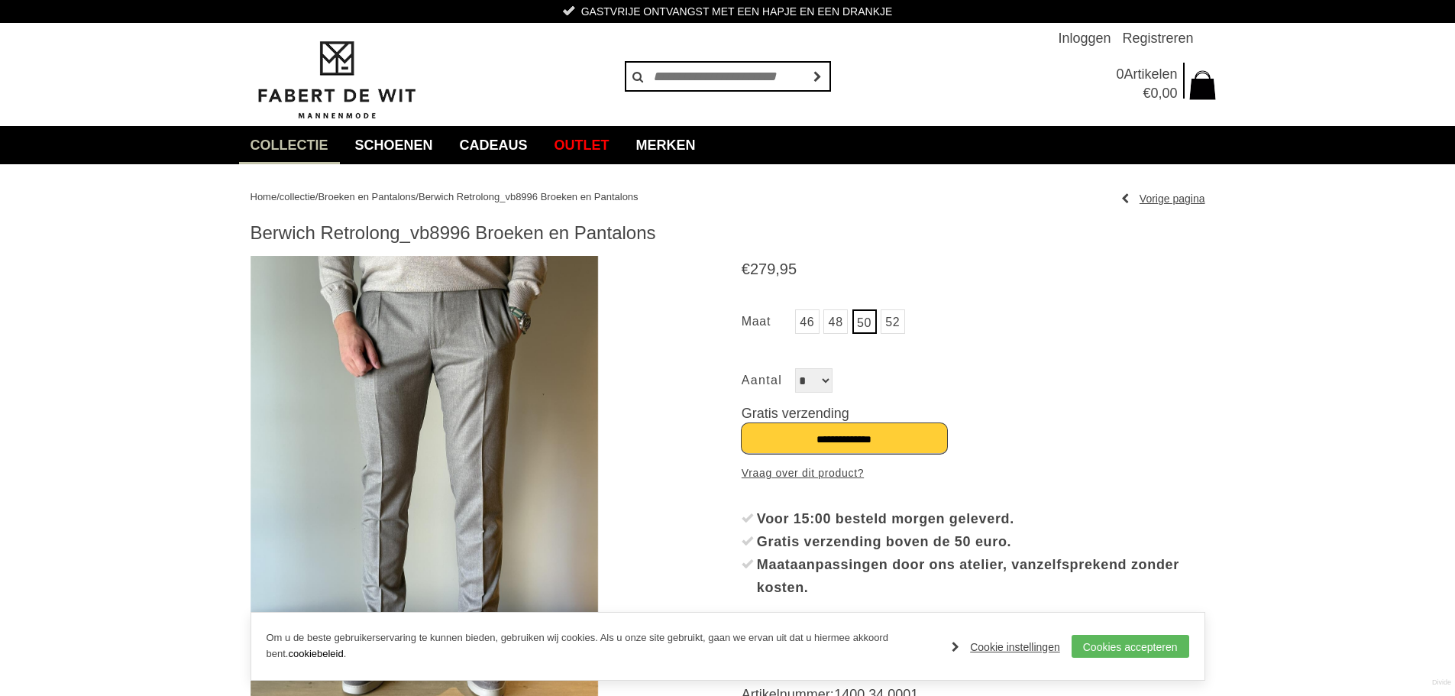
click at [862, 440] on input "**********" at bounding box center [845, 438] width 206 height 31
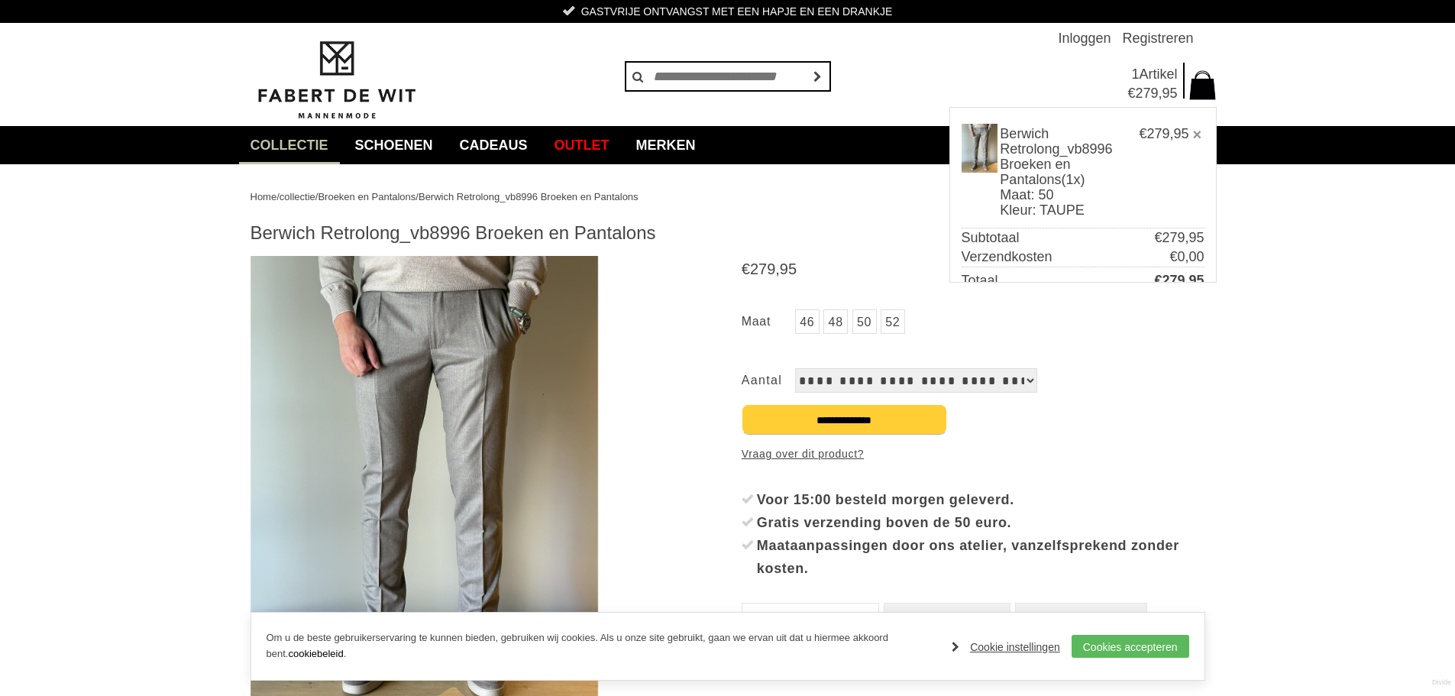
click at [840, 324] on link "48" at bounding box center [836, 321] width 24 height 24
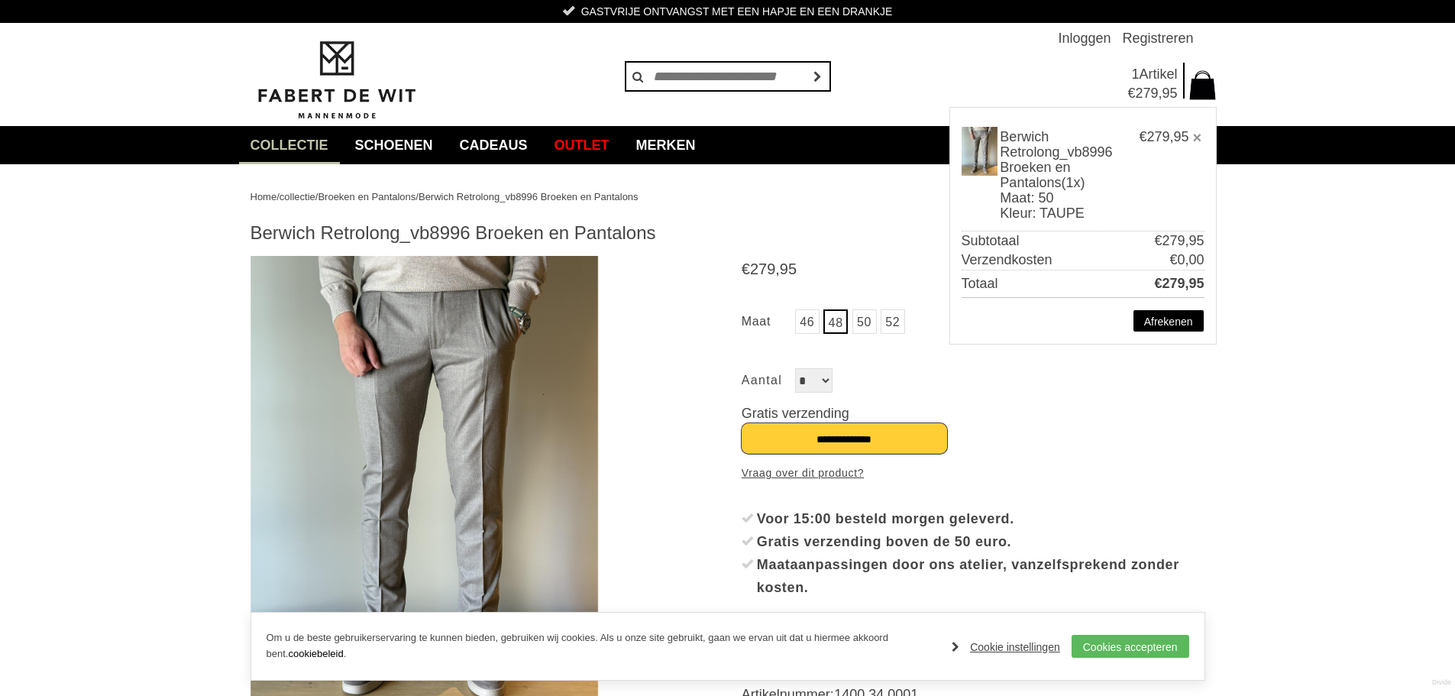
click at [846, 435] on input "**********" at bounding box center [845, 438] width 206 height 31
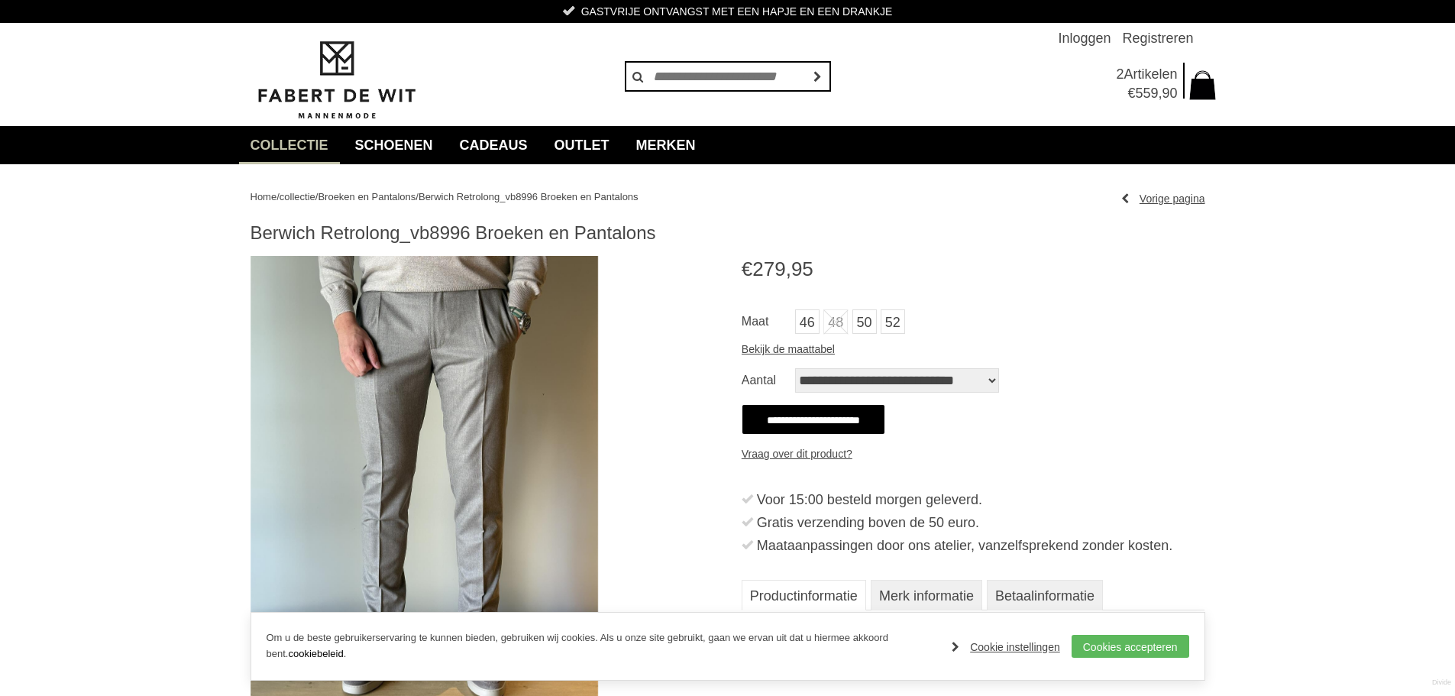
click at [1197, 89] on span at bounding box center [1204, 84] width 28 height 38
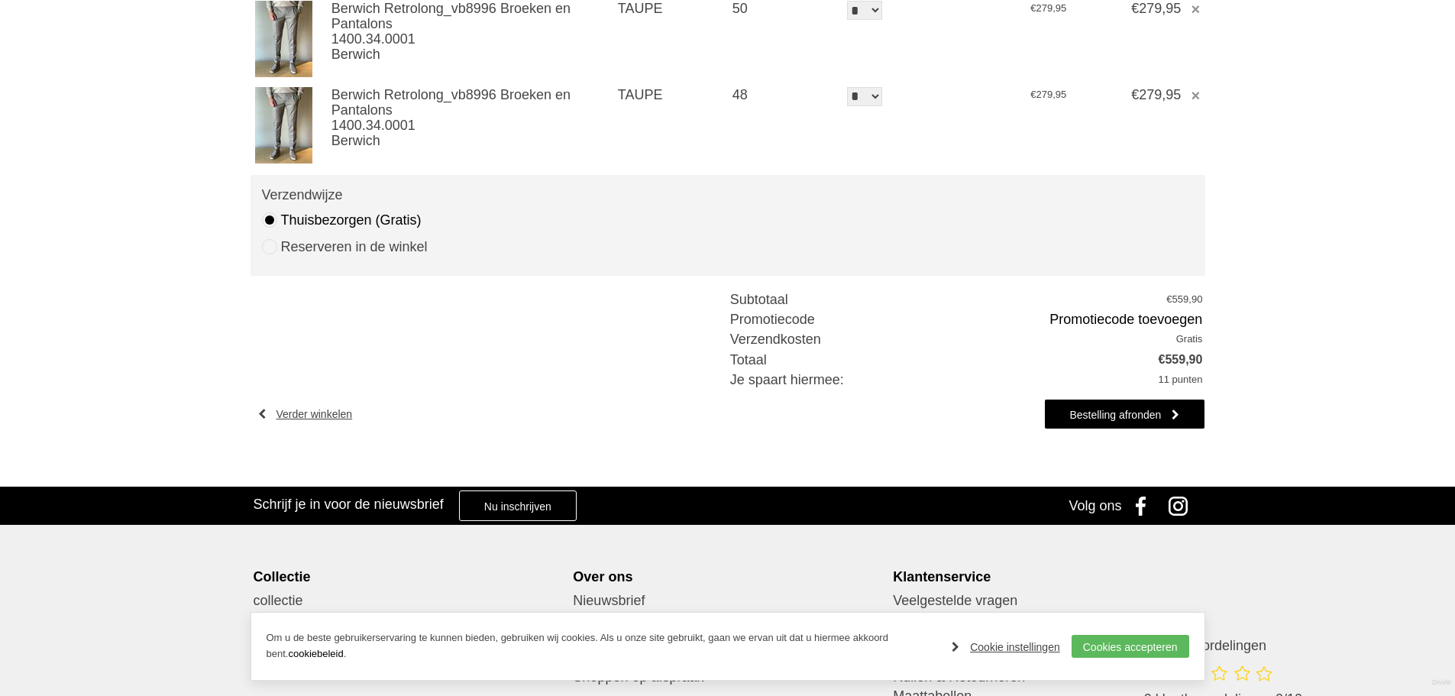
scroll to position [229, 0]
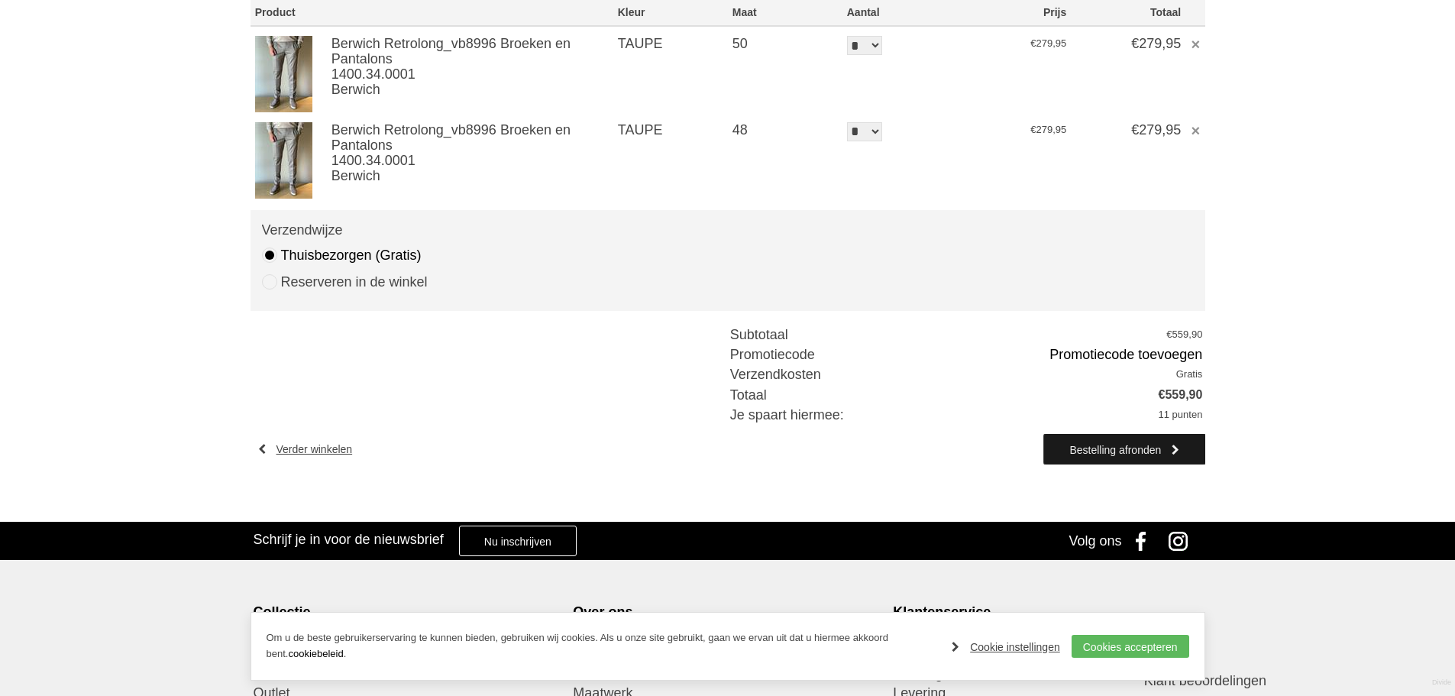
click at [1109, 448] on link "Bestelling afronden" at bounding box center [1124, 449] width 160 height 31
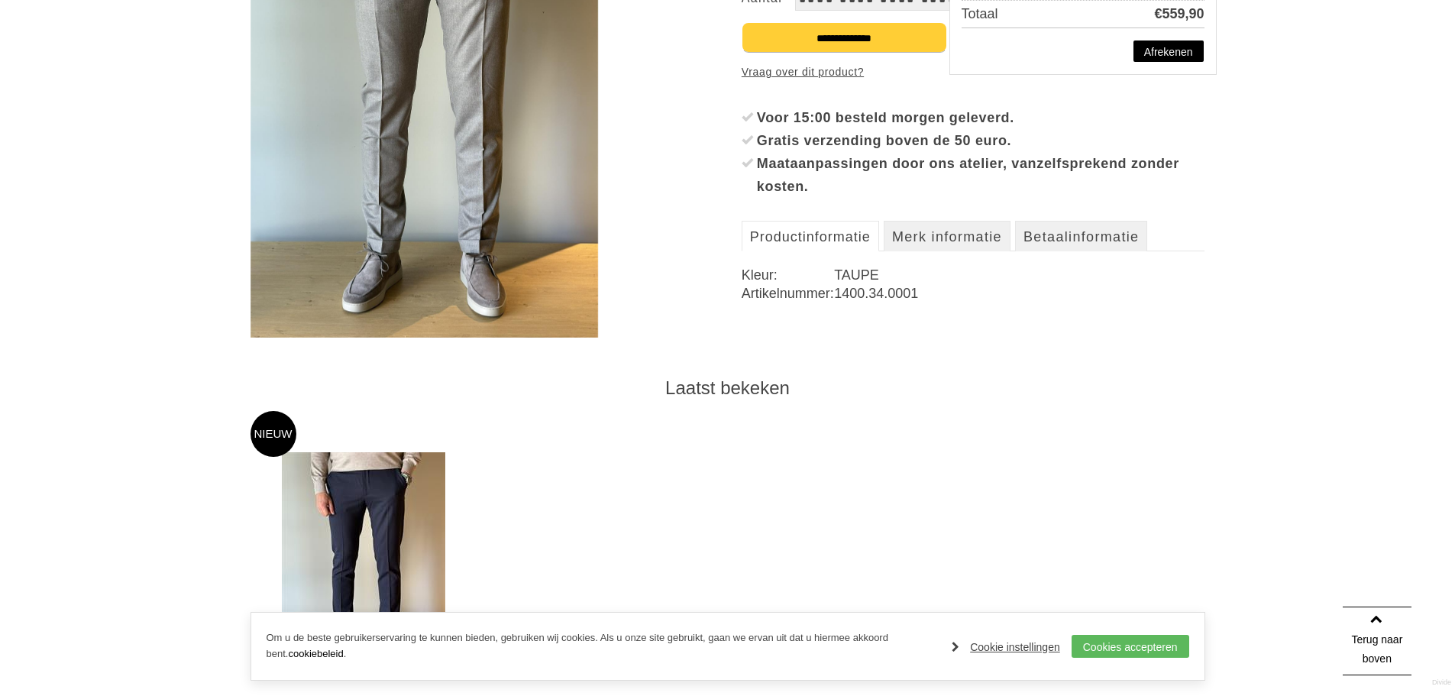
scroll to position [611, 0]
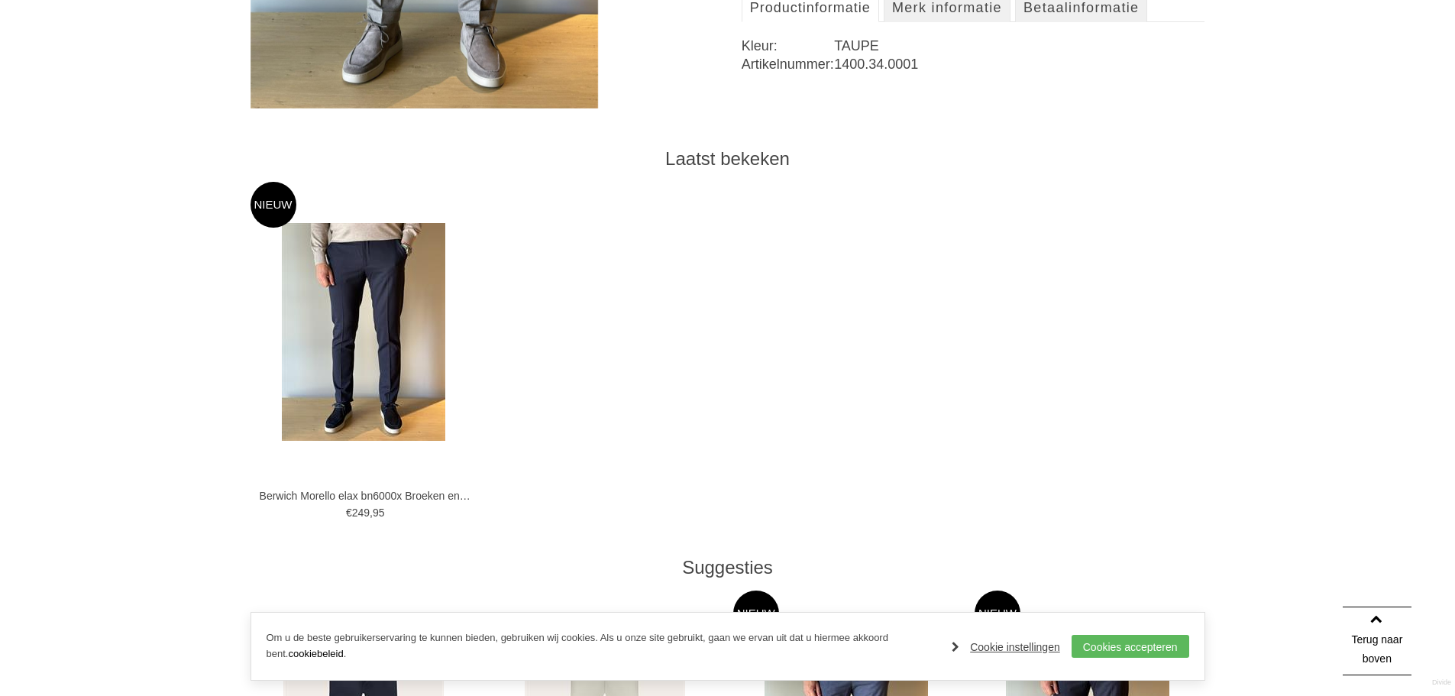
click at [388, 337] on img at bounding box center [363, 332] width 163 height 218
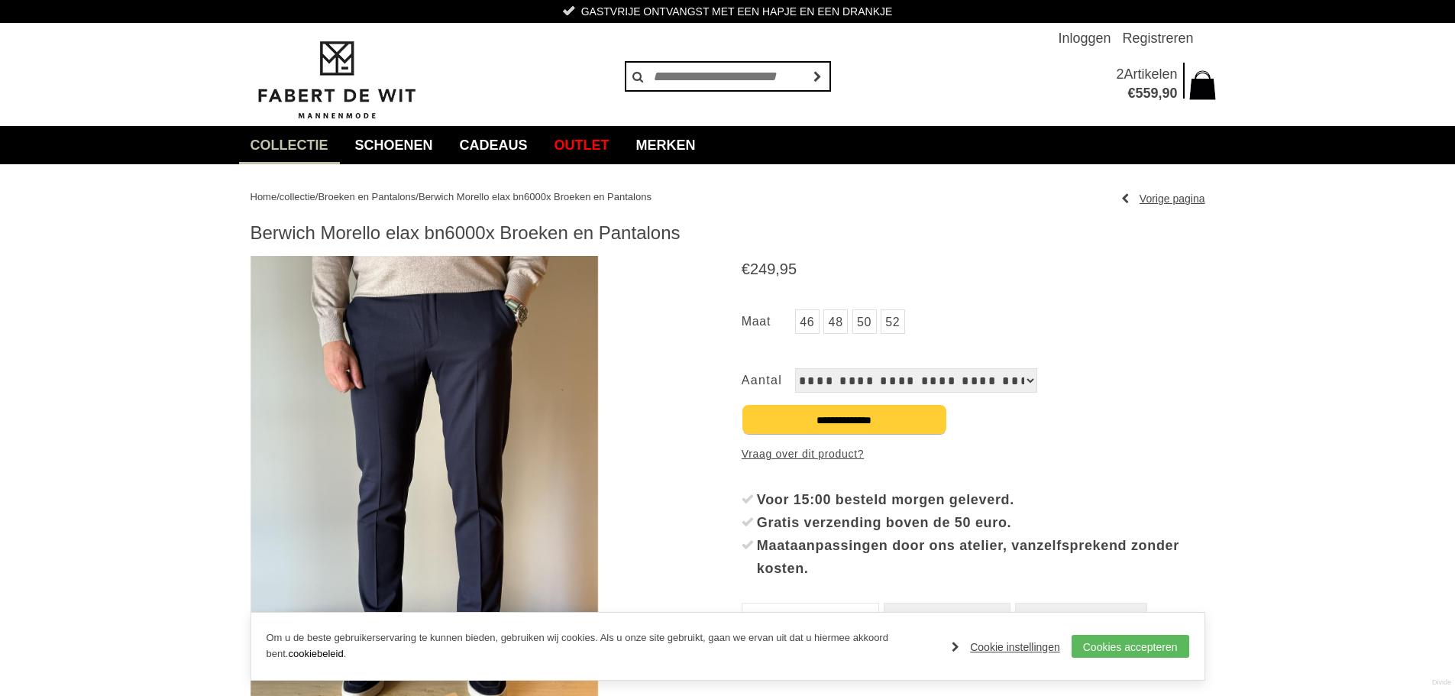
click at [390, 336] on img at bounding box center [425, 488] width 348 height 464
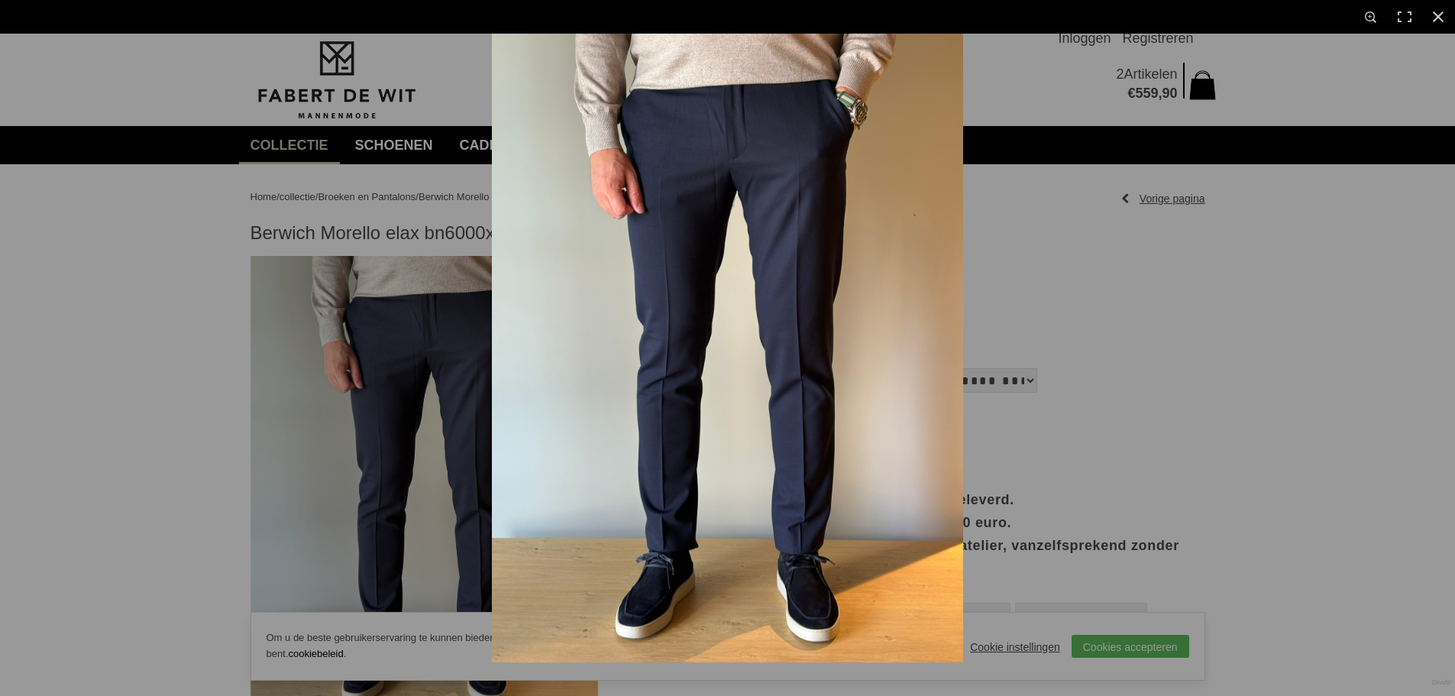
click at [895, 146] on img at bounding box center [727, 348] width 471 height 629
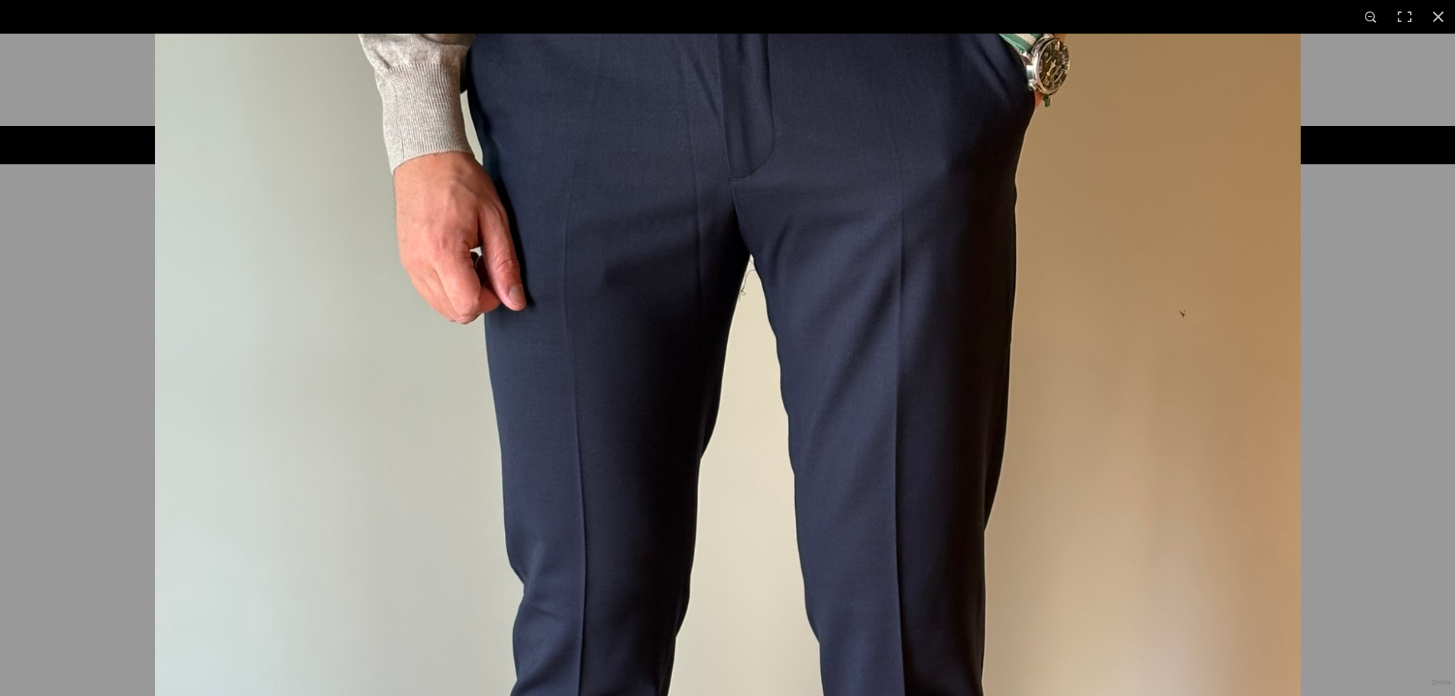
click at [895, 146] on img at bounding box center [728, 637] width 1146 height 1528
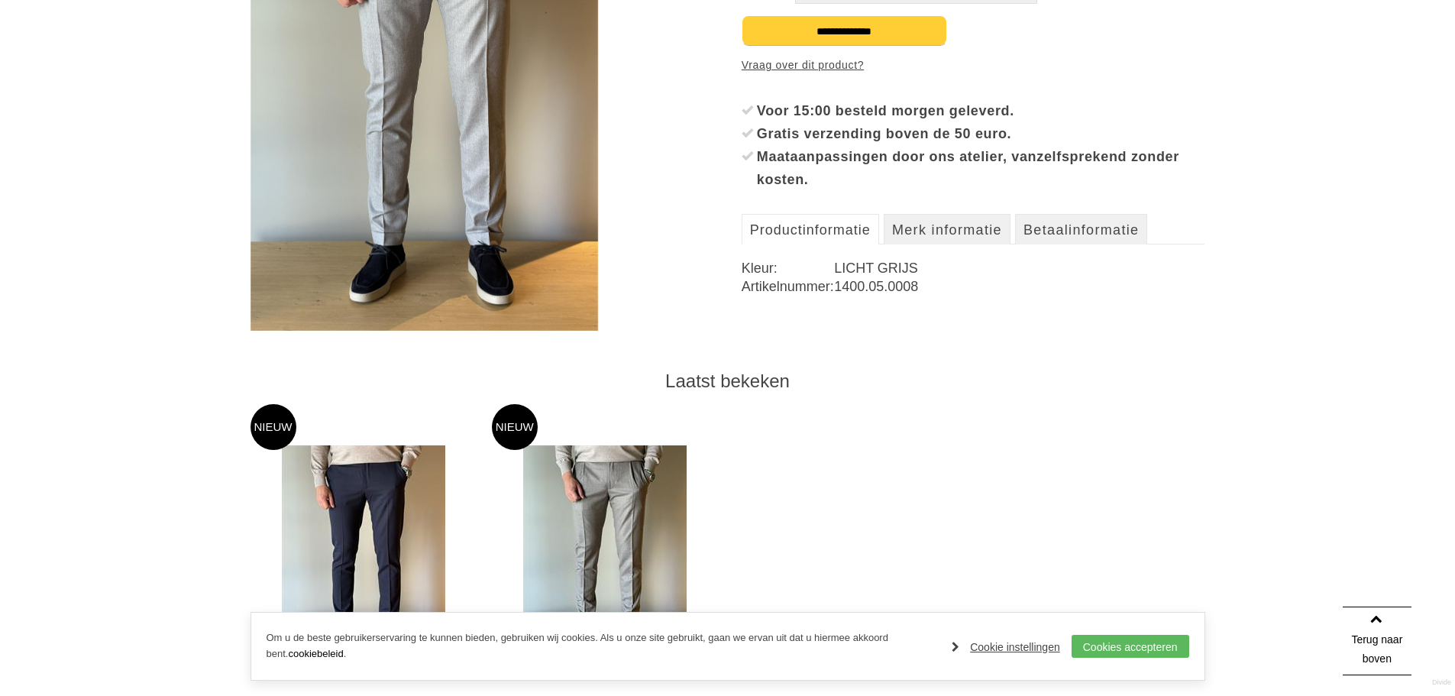
scroll to position [382, 0]
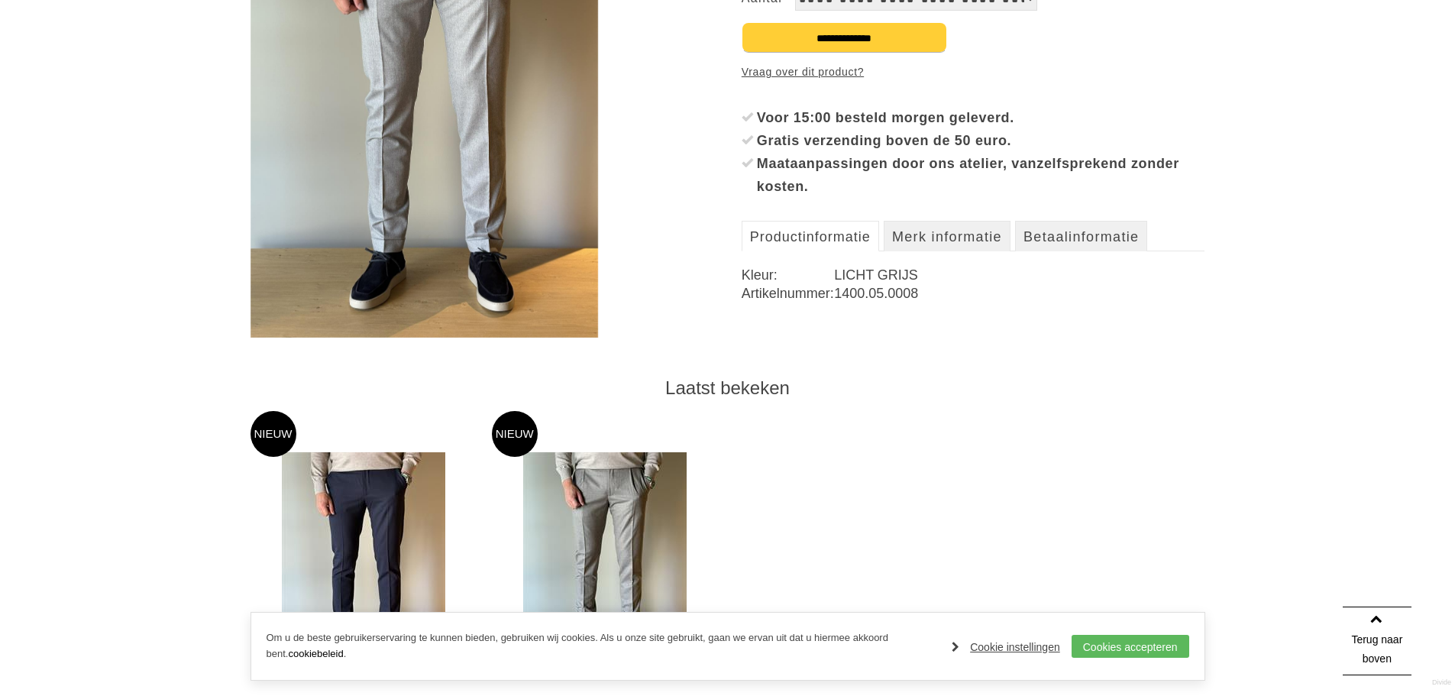
click at [455, 296] on img at bounding box center [425, 106] width 348 height 464
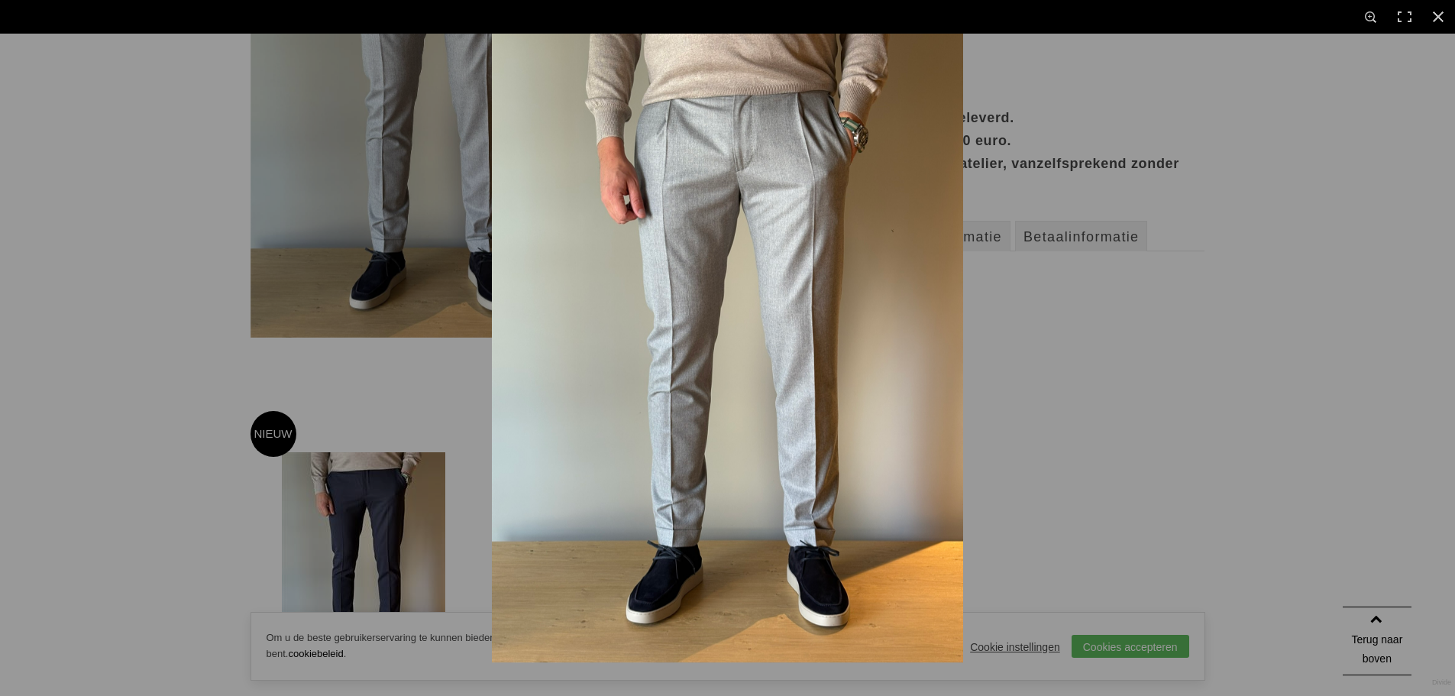
click at [809, 317] on img at bounding box center [727, 348] width 471 height 629
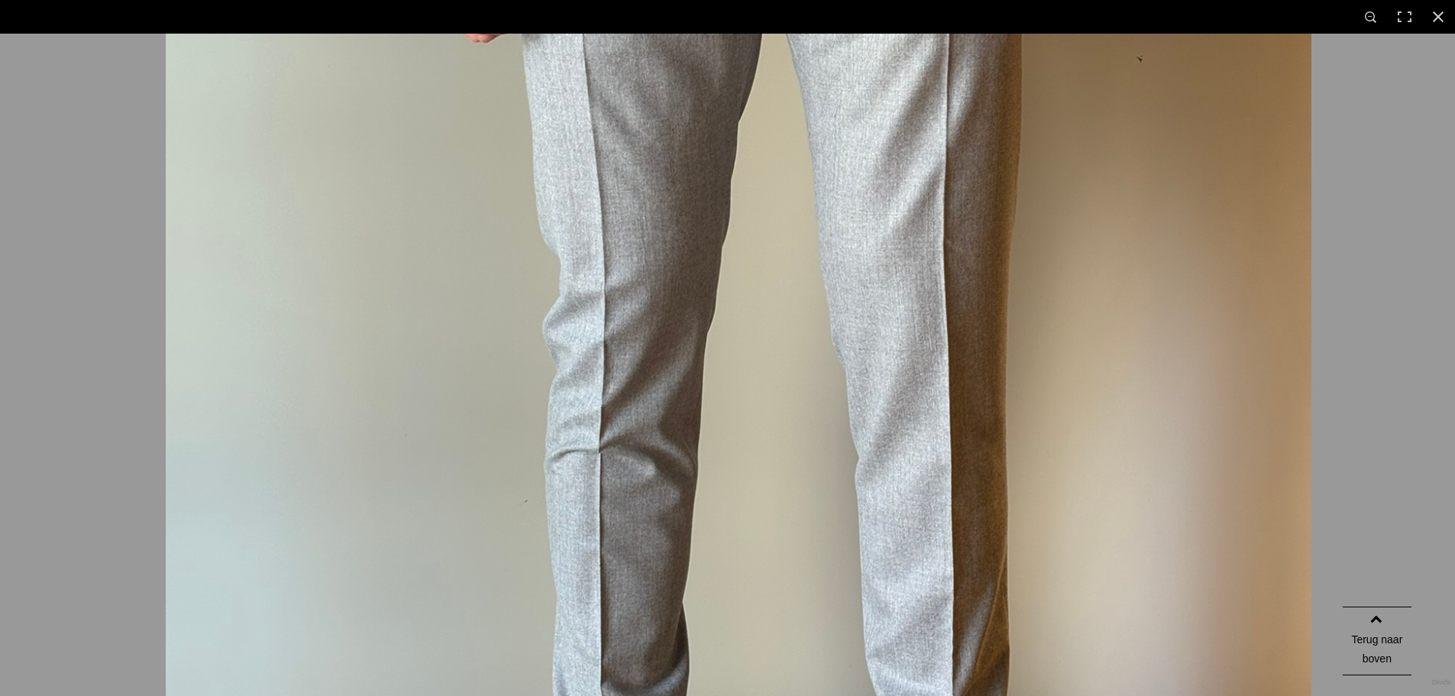
drag, startPoint x: 801, startPoint y: 165, endPoint x: 823, endPoint y: 125, distance: 45.5
click at [830, 51] on img at bounding box center [739, 344] width 1146 height 1528
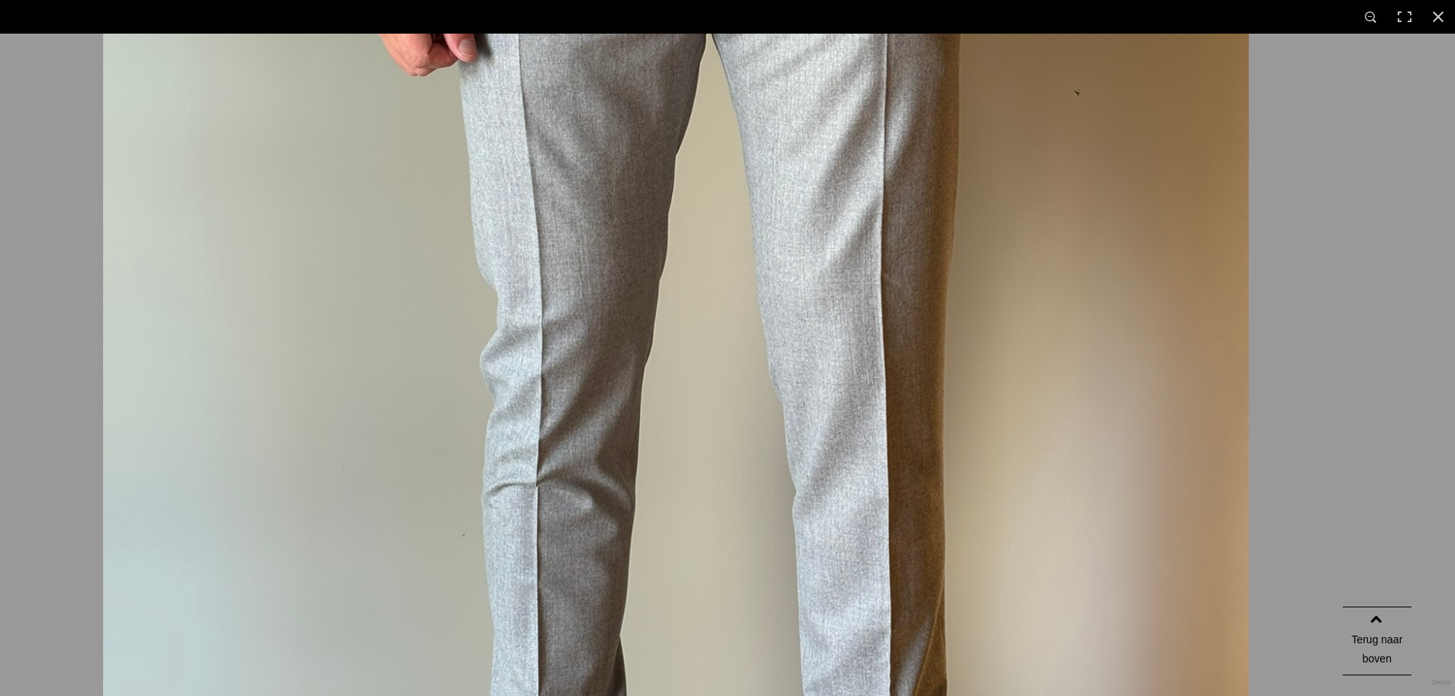
drag, startPoint x: 821, startPoint y: 505, endPoint x: 681, endPoint y: 732, distance: 266.9
click at [681, 695] on html "Gastvrije ontvangst met een hapje en een drankje Vakkundige modespecialisten Ze…" at bounding box center [727, 623] width 1455 height 2011
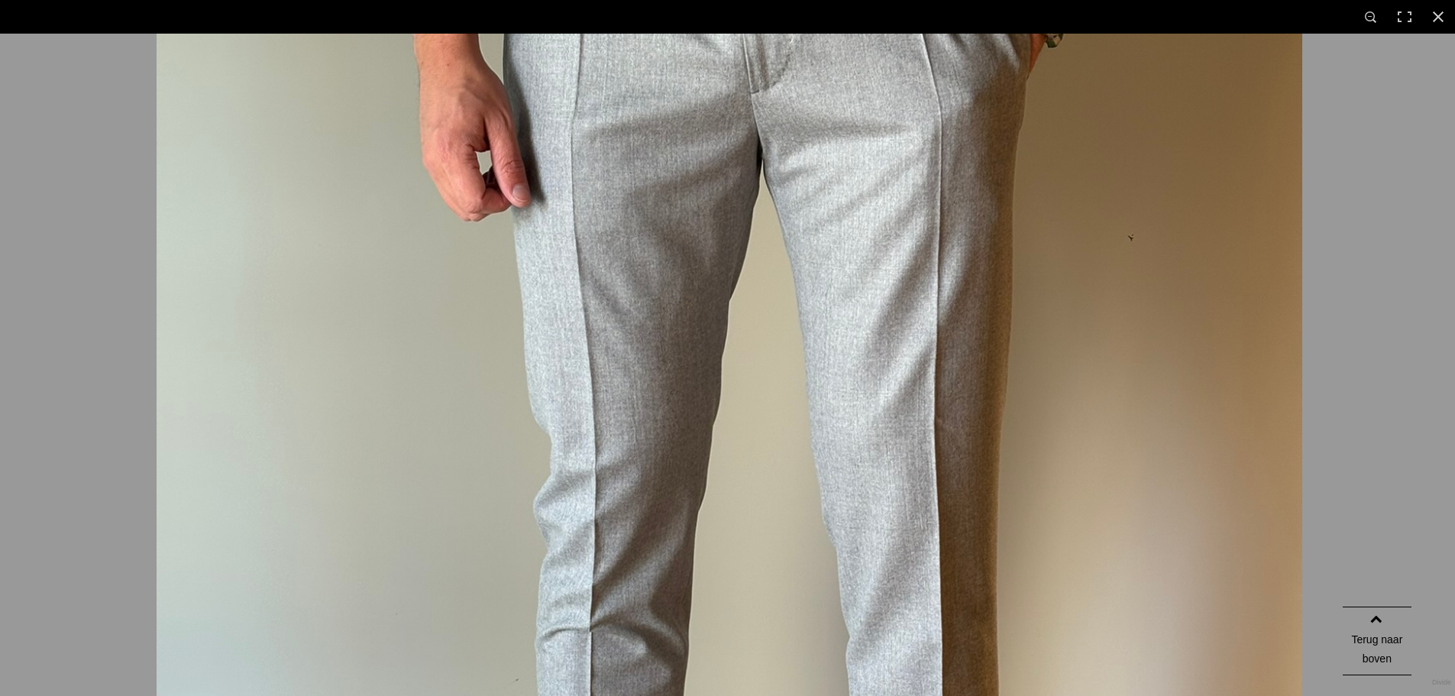
drag, startPoint x: 810, startPoint y: 392, endPoint x: 808, endPoint y: -29, distance: 421.0
click at [808, 0] on html "Gastvrije ontvangst met een hapje en een drankje Vakkundige modespecialisten Ze…" at bounding box center [727, 623] width 1455 height 2011
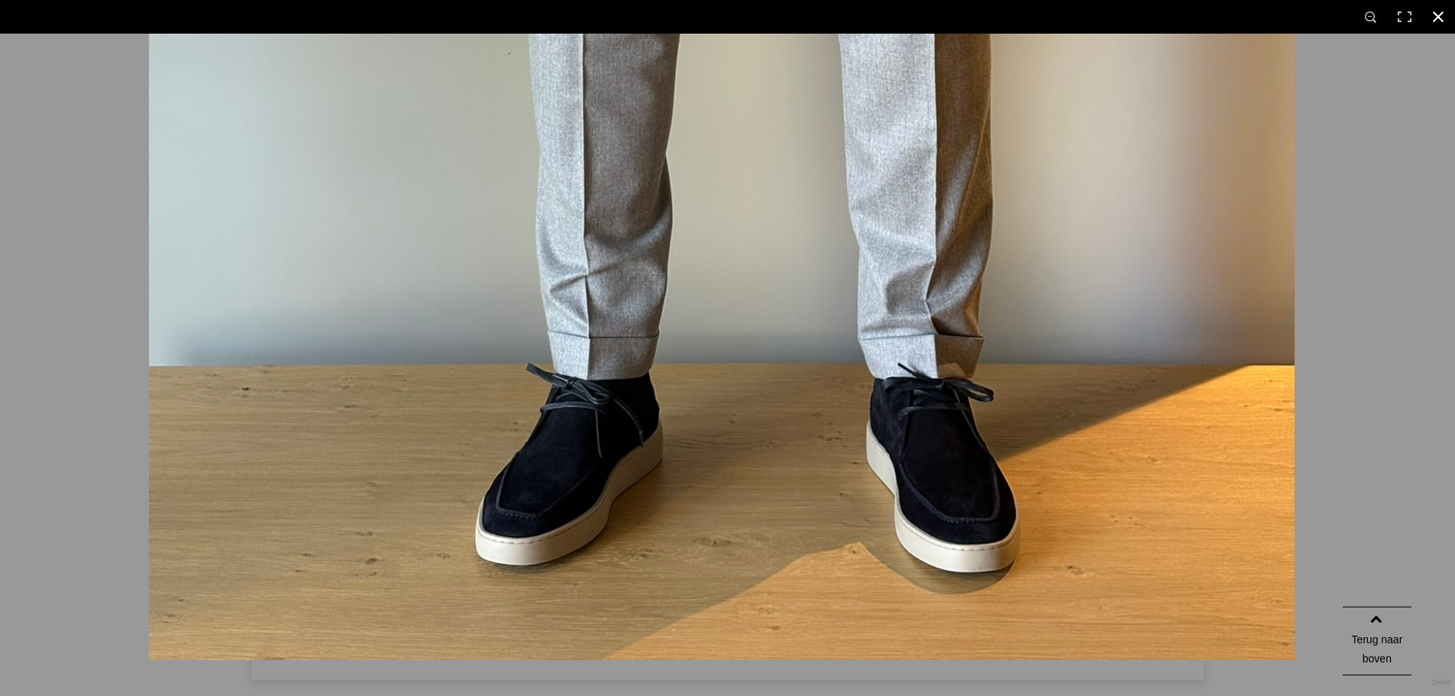
drag, startPoint x: 793, startPoint y: 294, endPoint x: 773, endPoint y: -61, distance: 355.8
click at [773, 0] on html "Gastvrije ontvangst met een hapje en een drankje Vakkundige modespecialisten Ze…" at bounding box center [727, 623] width 1455 height 2011
